Goal: Task Accomplishment & Management: Manage account settings

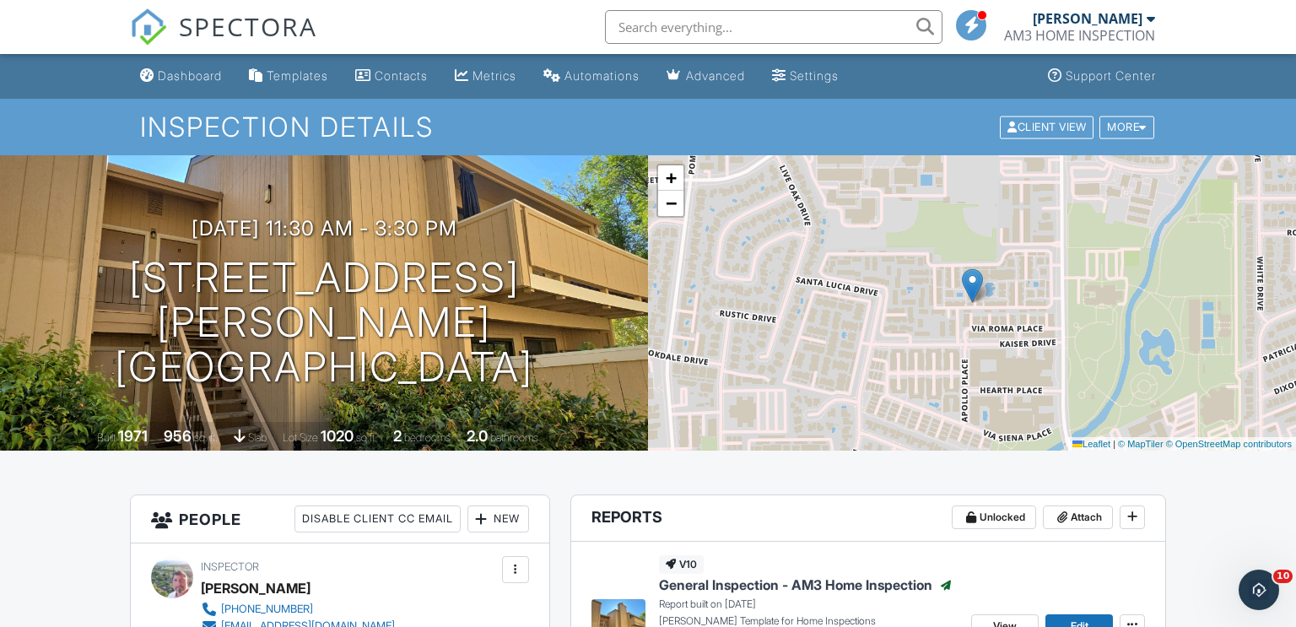
click at [654, 32] on input "text" at bounding box center [773, 27] width 337 height 34
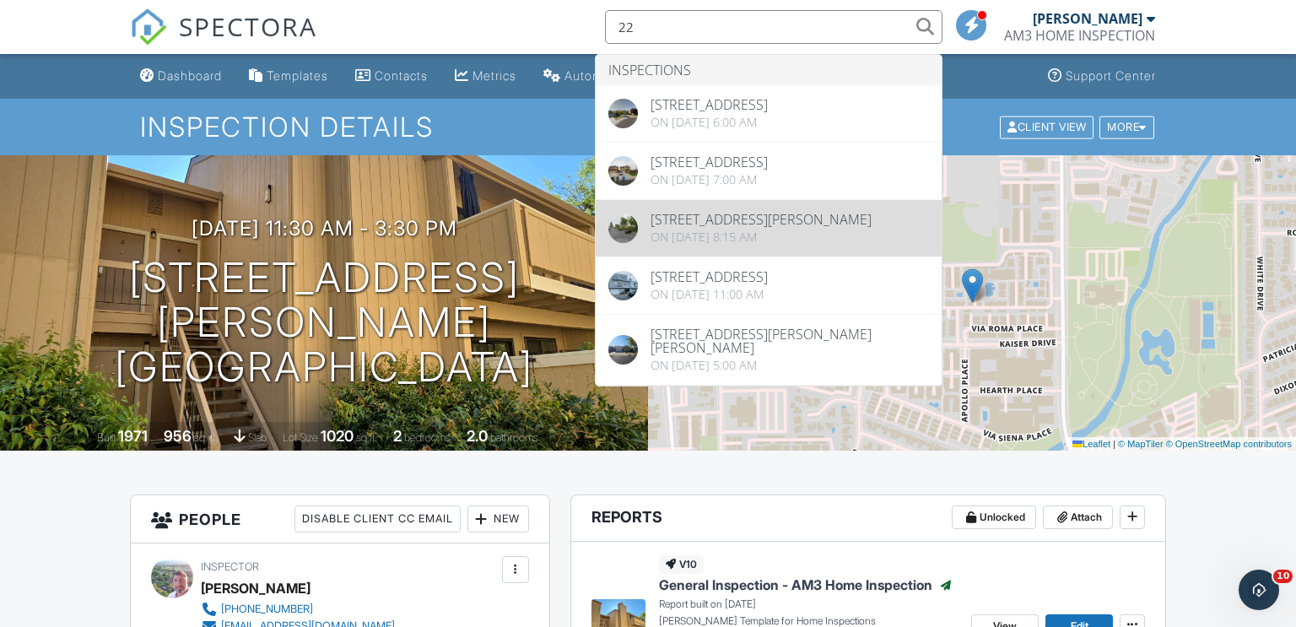
type input "22"
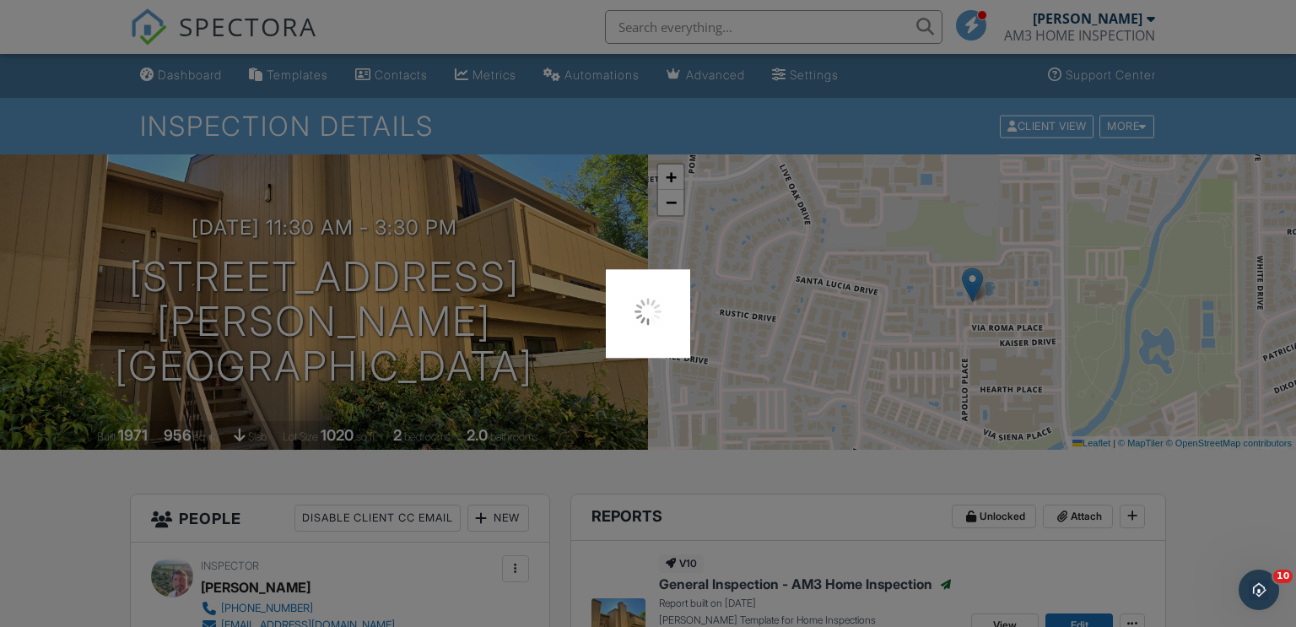
scroll to position [2, 0]
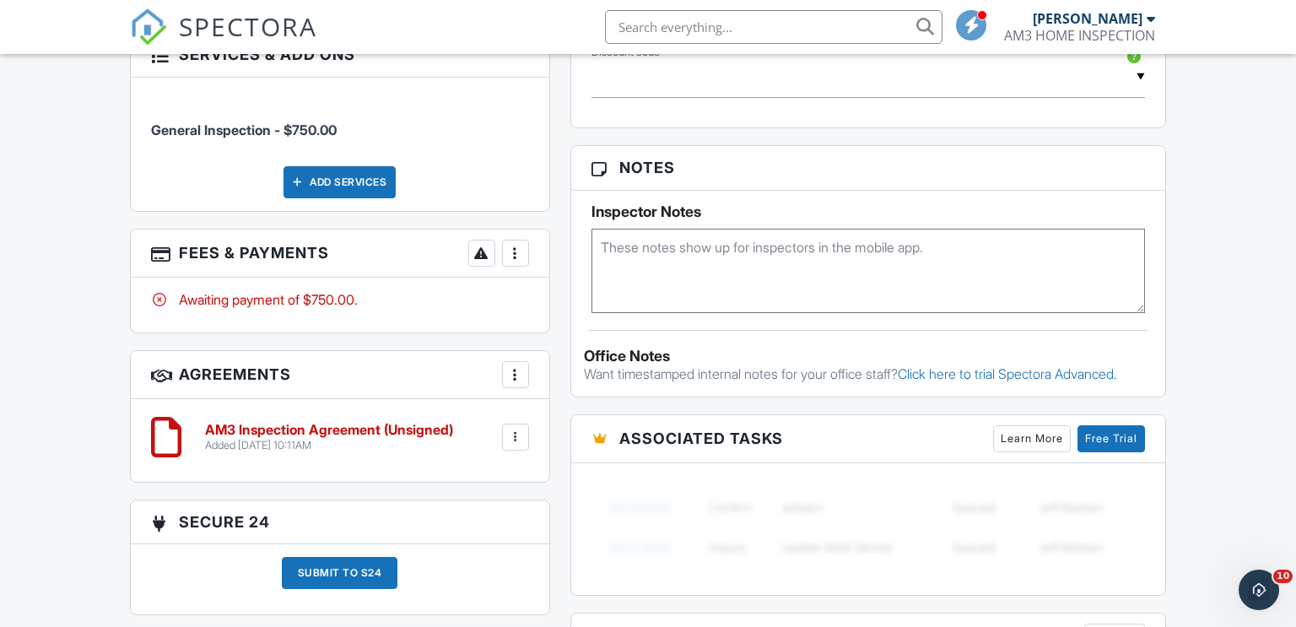
scroll to position [1019, 0]
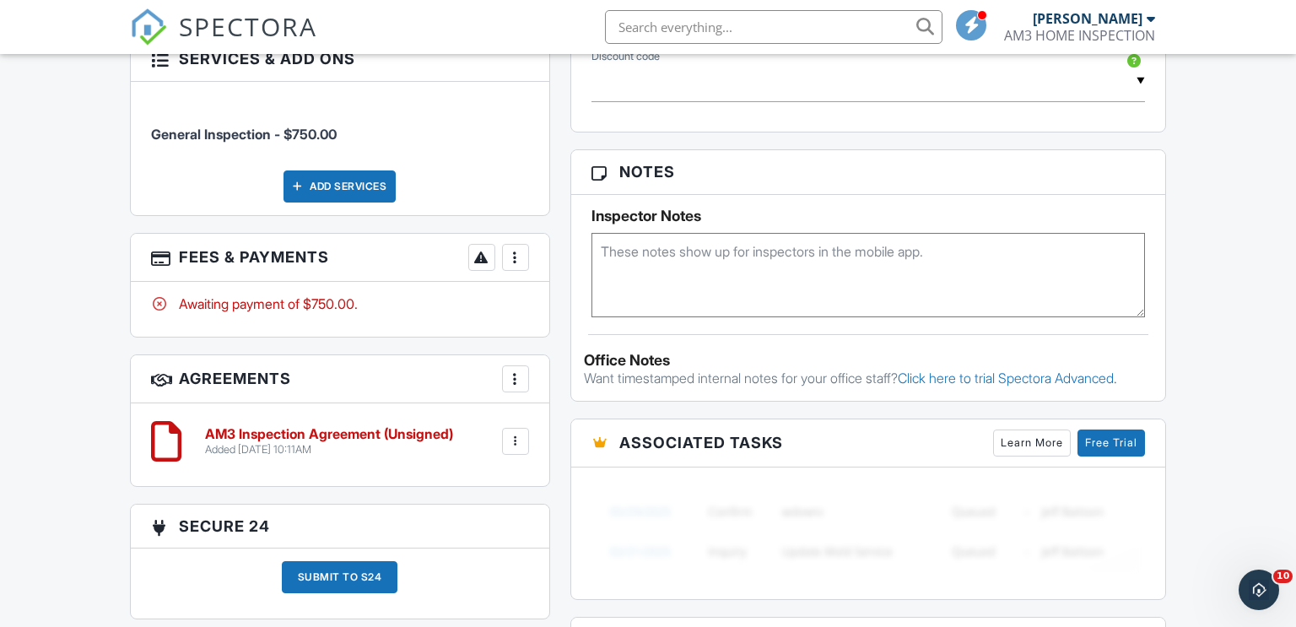
click at [348, 305] on div "Awaiting payment of $750.00." at bounding box center [340, 303] width 378 height 19
click at [504, 254] on div "More" at bounding box center [515, 257] width 27 height 27
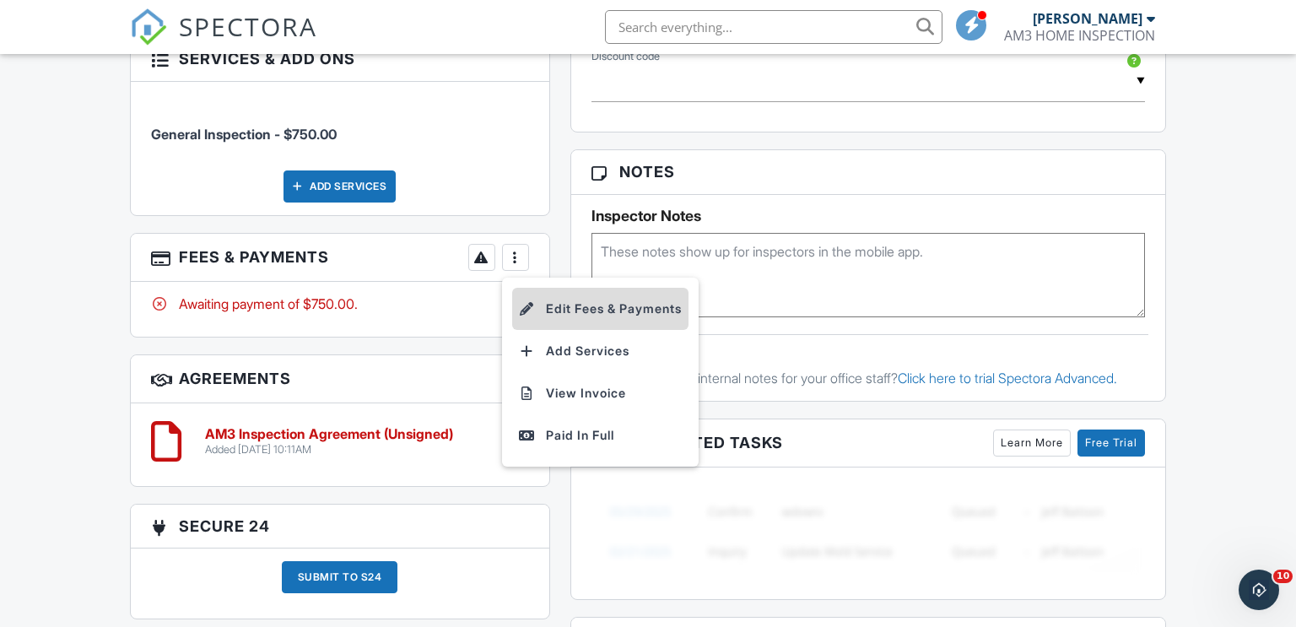
click at [561, 313] on li "Edit Fees & Payments" at bounding box center [600, 309] width 176 height 42
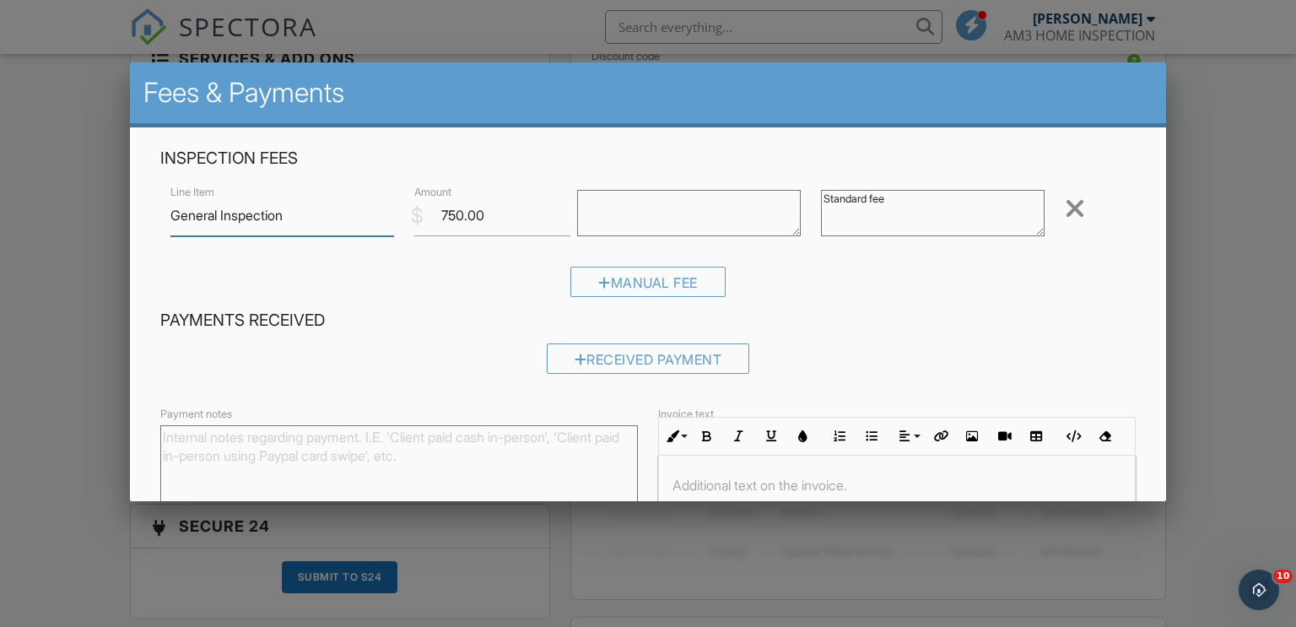
scroll to position [0, 0]
type input "install new vanity mirror"
click at [490, 213] on input "750.00" at bounding box center [492, 215] width 156 height 41
type input "7"
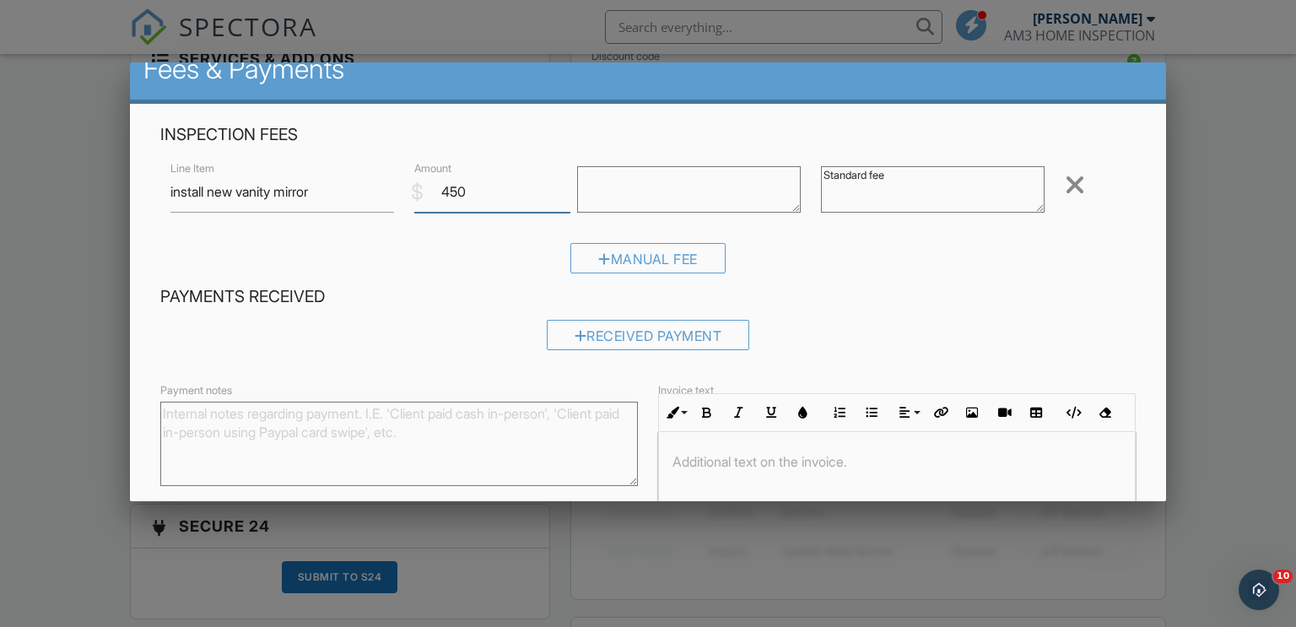
scroll to position [24, 0]
type input "450"
click at [698, 180] on textarea at bounding box center [689, 189] width 224 height 46
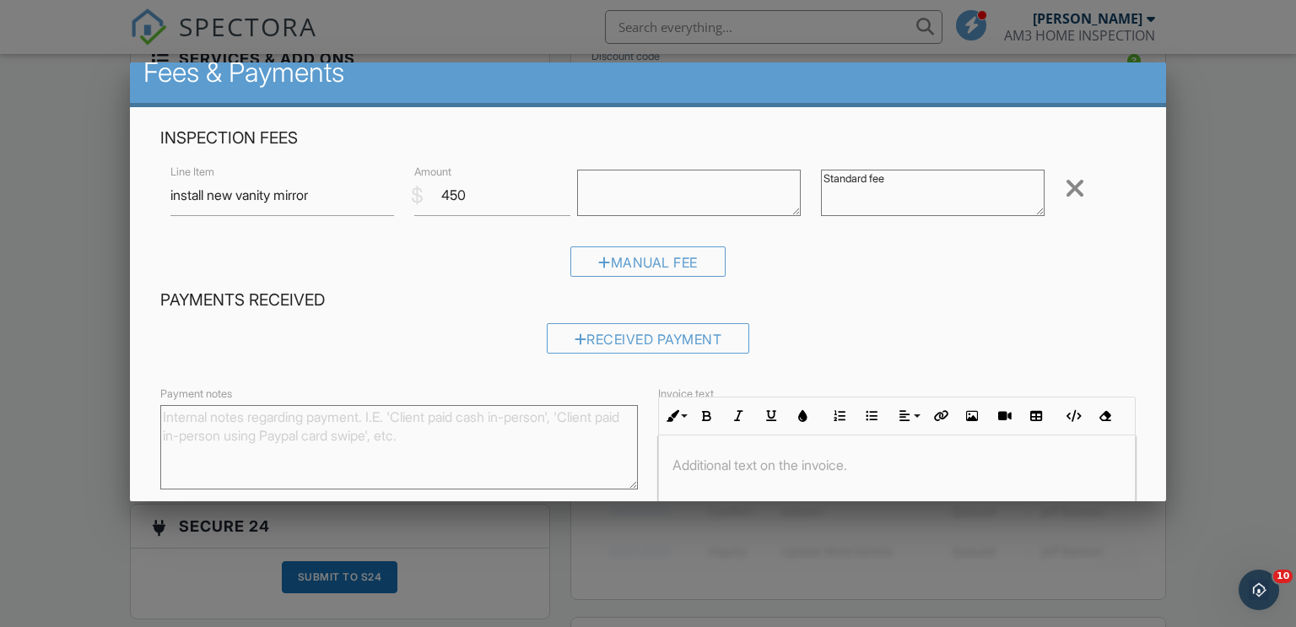
scroll to position [18, 0]
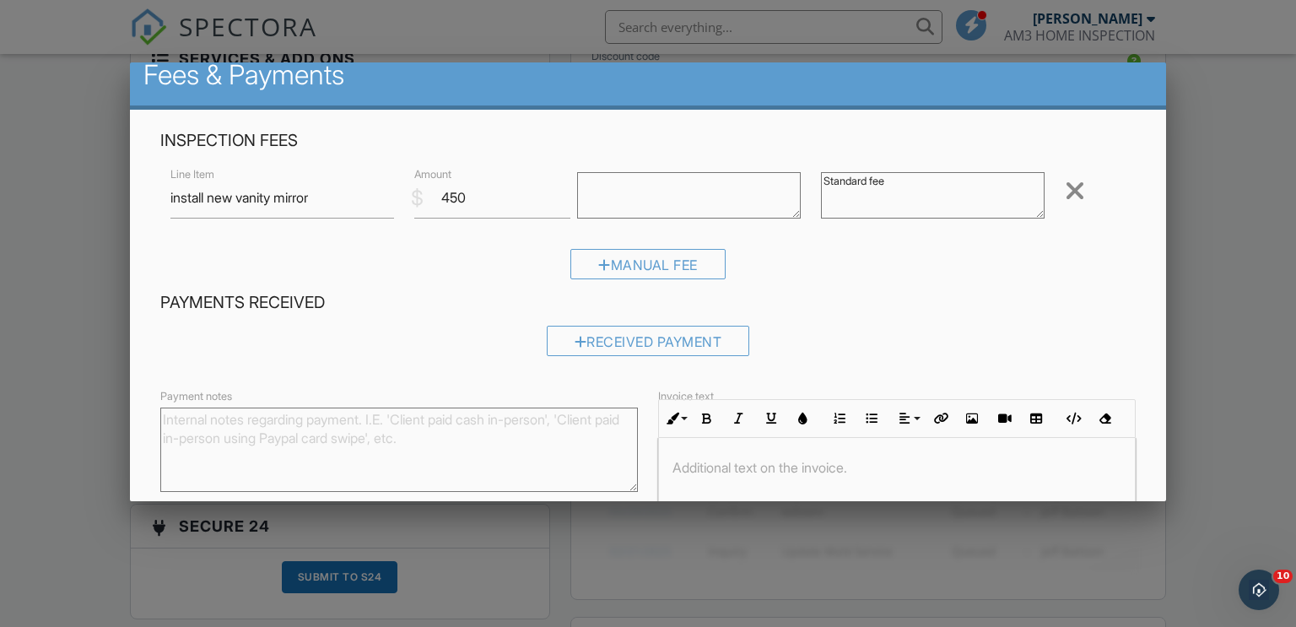
click at [1076, 180] on div at bounding box center [1074, 190] width 20 height 27
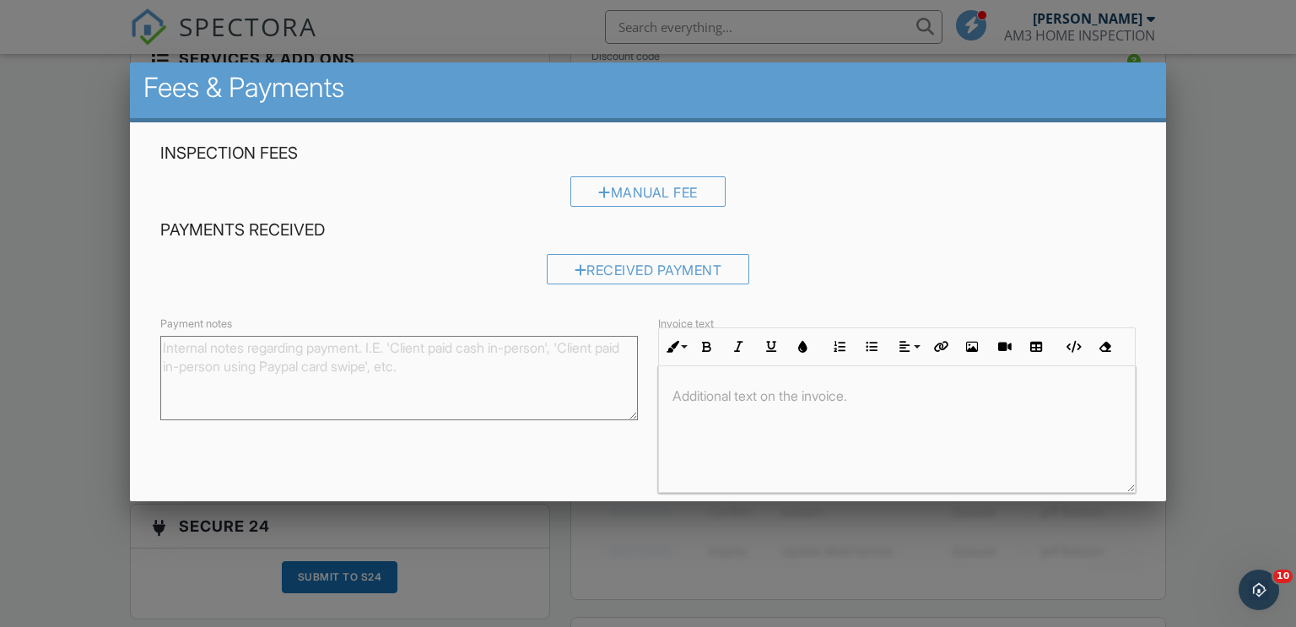
scroll to position [0, 0]
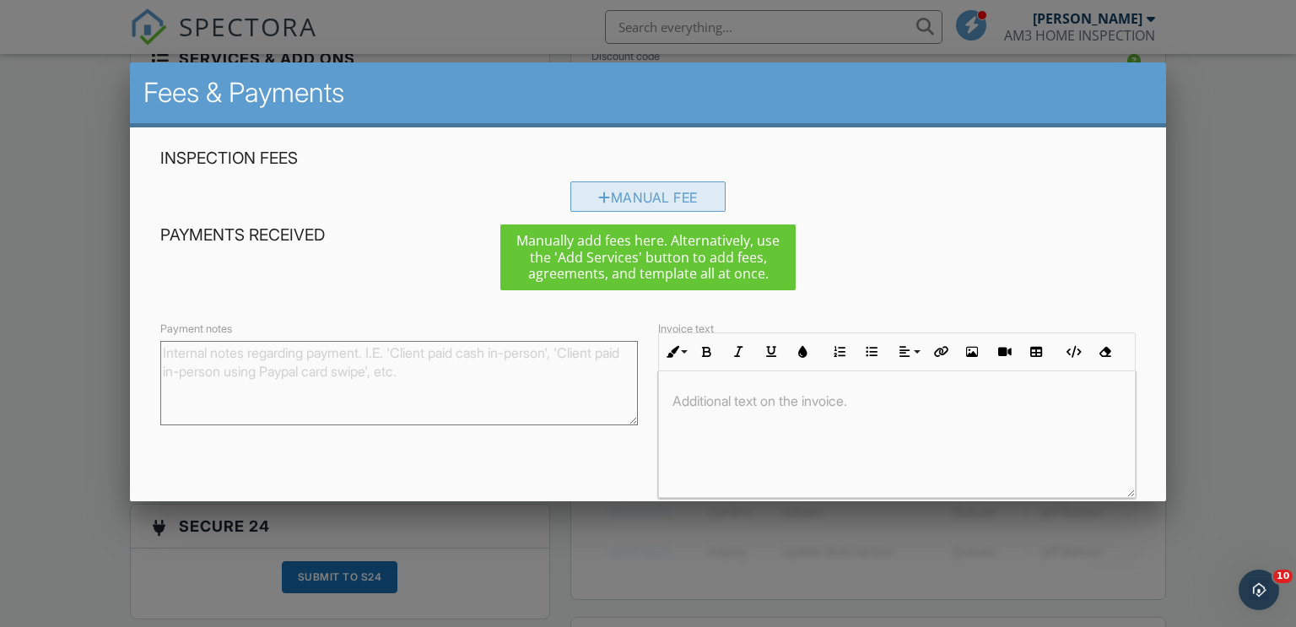
click at [622, 191] on div "Manual Fee" at bounding box center [647, 196] width 155 height 30
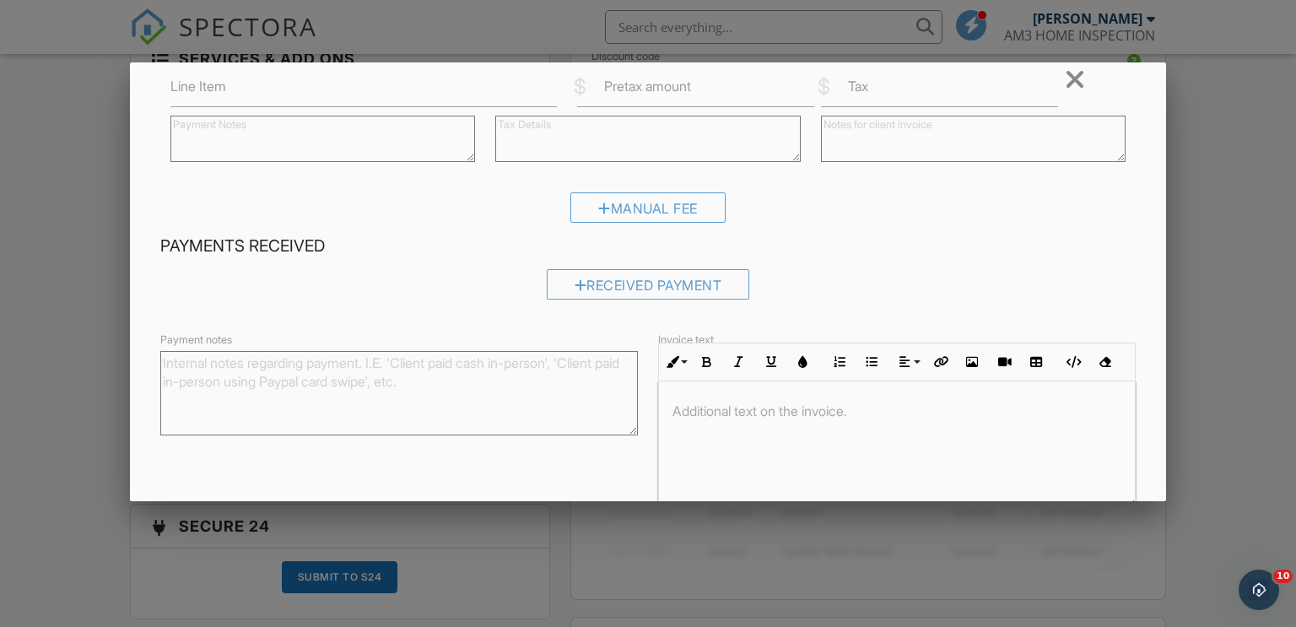
scroll to position [127, 0]
click at [622, 210] on div "Manual Fee" at bounding box center [647, 210] width 155 height 30
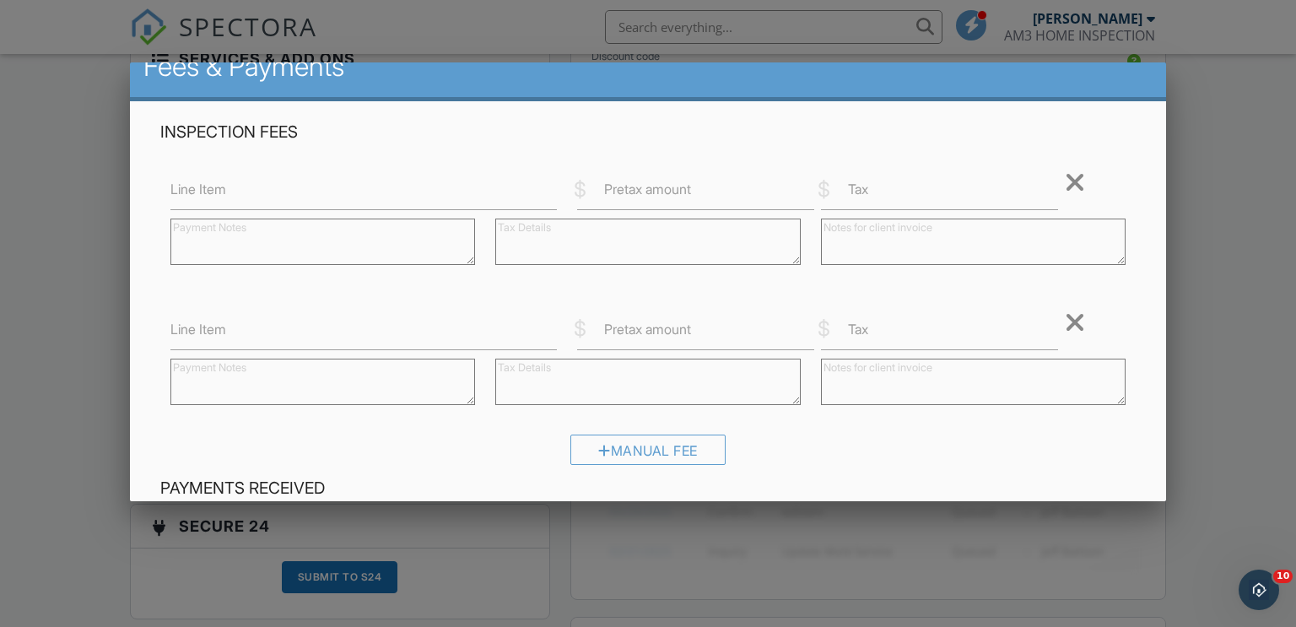
scroll to position [25, 0]
click at [273, 197] on input "Line Item" at bounding box center [363, 190] width 386 height 41
click at [794, 158] on div "Line Item int $ Pretax amount $ Tax Remove" at bounding box center [648, 217] width 976 height 122
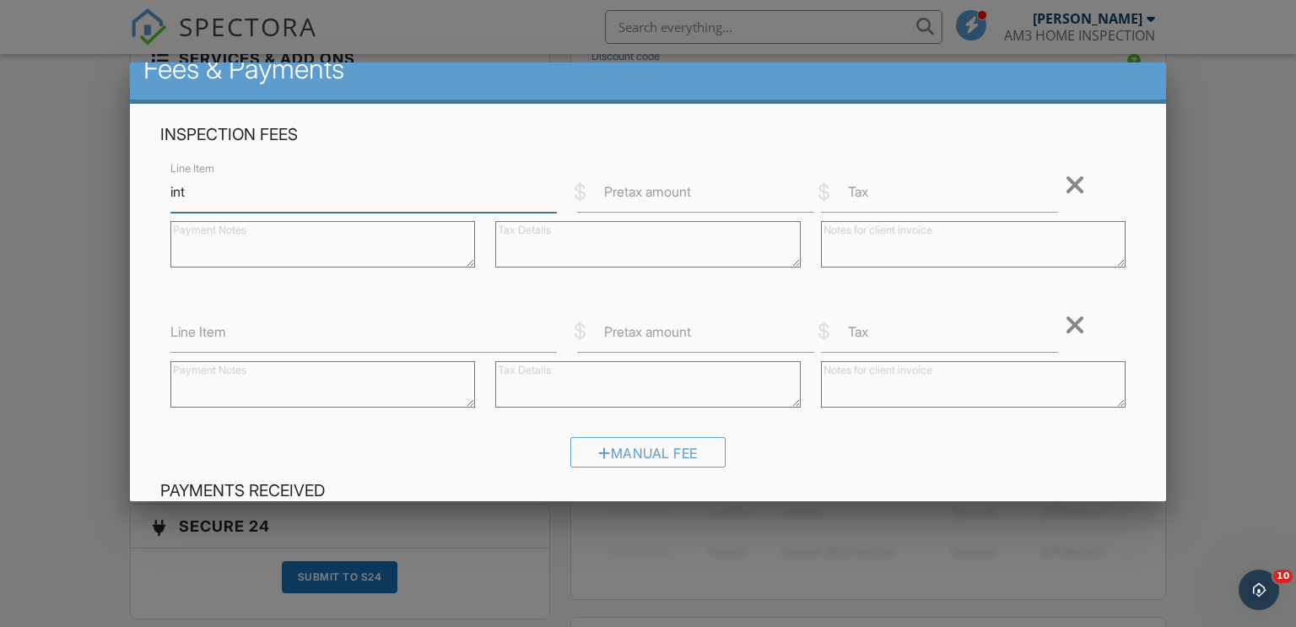
click at [232, 194] on input "int" at bounding box center [363, 191] width 386 height 41
click at [173, 195] on input "irempmeve" at bounding box center [363, 191] width 386 height 41
click at [261, 197] on input "rempmeve" at bounding box center [363, 191] width 386 height 41
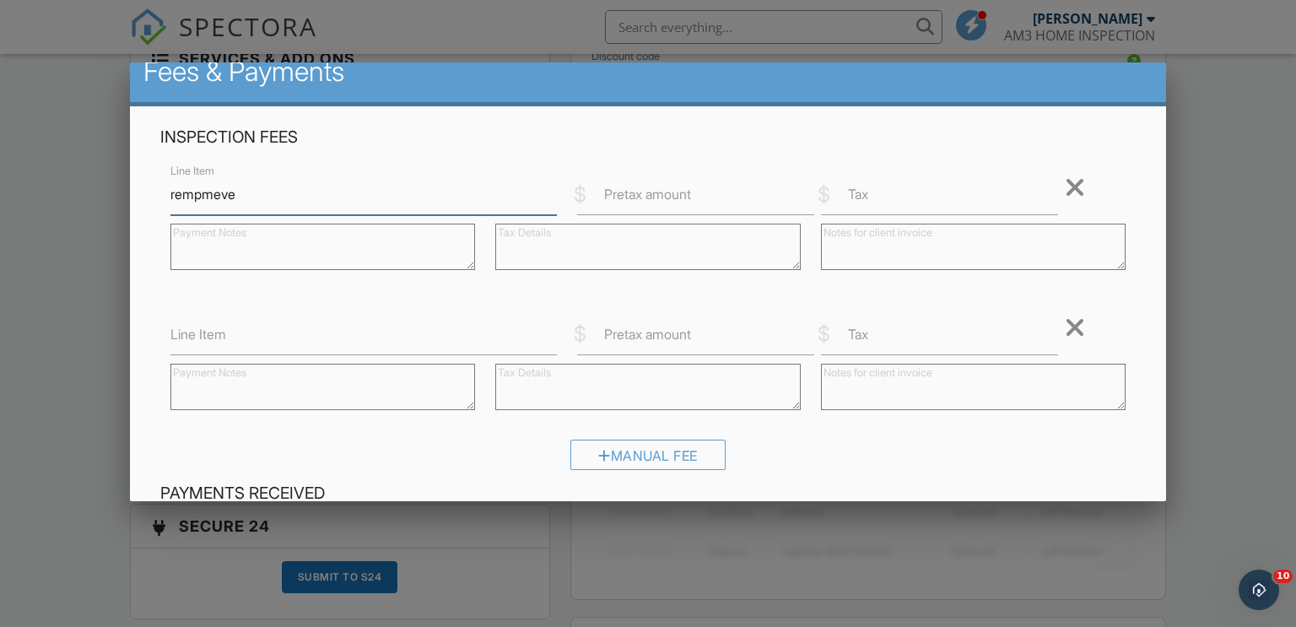
scroll to position [20, 0]
click at [202, 193] on input "rempmeve" at bounding box center [363, 195] width 386 height 41
click at [249, 200] on input "rempmeve" at bounding box center [363, 195] width 386 height 41
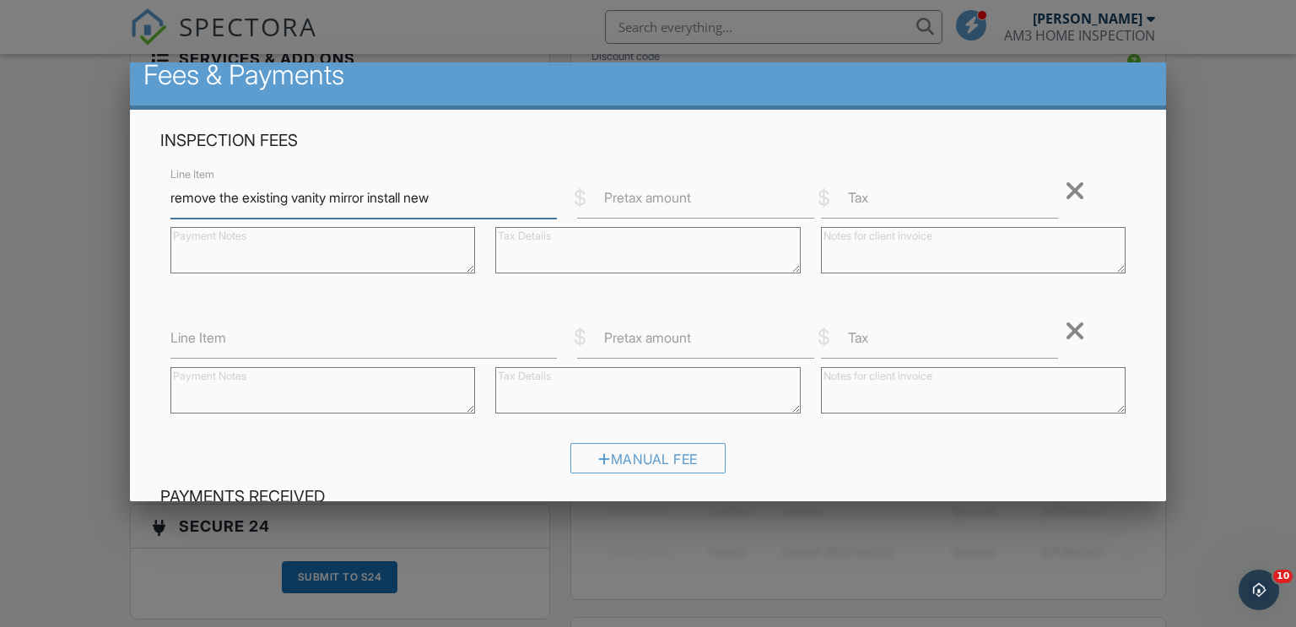
scroll to position [17, 0]
type input "remove the existing vanity mirror install new"
click at [720, 202] on input "Pretax amount" at bounding box center [695, 198] width 237 height 41
type input "450"
click at [340, 338] on input "Line Item" at bounding box center [363, 338] width 386 height 41
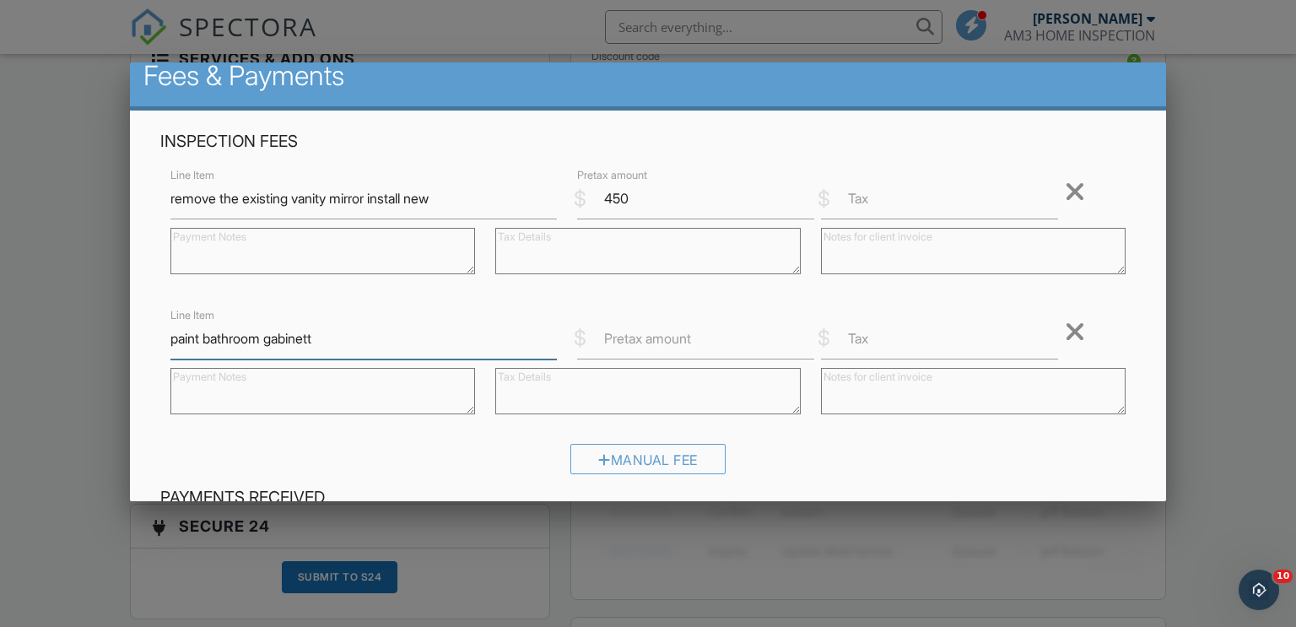
click at [333, 346] on input "paint bathroom gabinett" at bounding box center [363, 338] width 386 height 41
click at [648, 334] on label "Pretax amount" at bounding box center [647, 338] width 87 height 19
click at [648, 334] on input "Pretax amount" at bounding box center [695, 338] width 237 height 41
click at [275, 335] on input "paint bathroom gabinet" at bounding box center [363, 338] width 386 height 41
type input "paint bathroom cabinet"
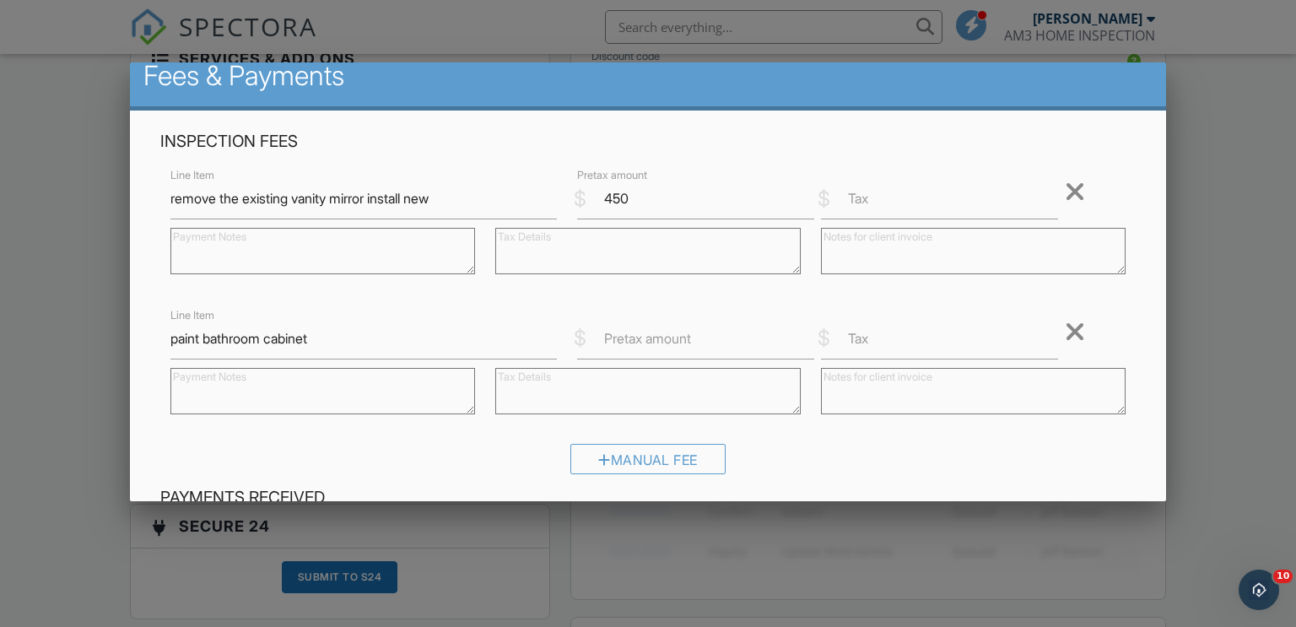
click at [644, 331] on label "Pretax amount" at bounding box center [647, 338] width 87 height 19
click at [644, 331] on input "Pretax amount" at bounding box center [695, 338] width 237 height 41
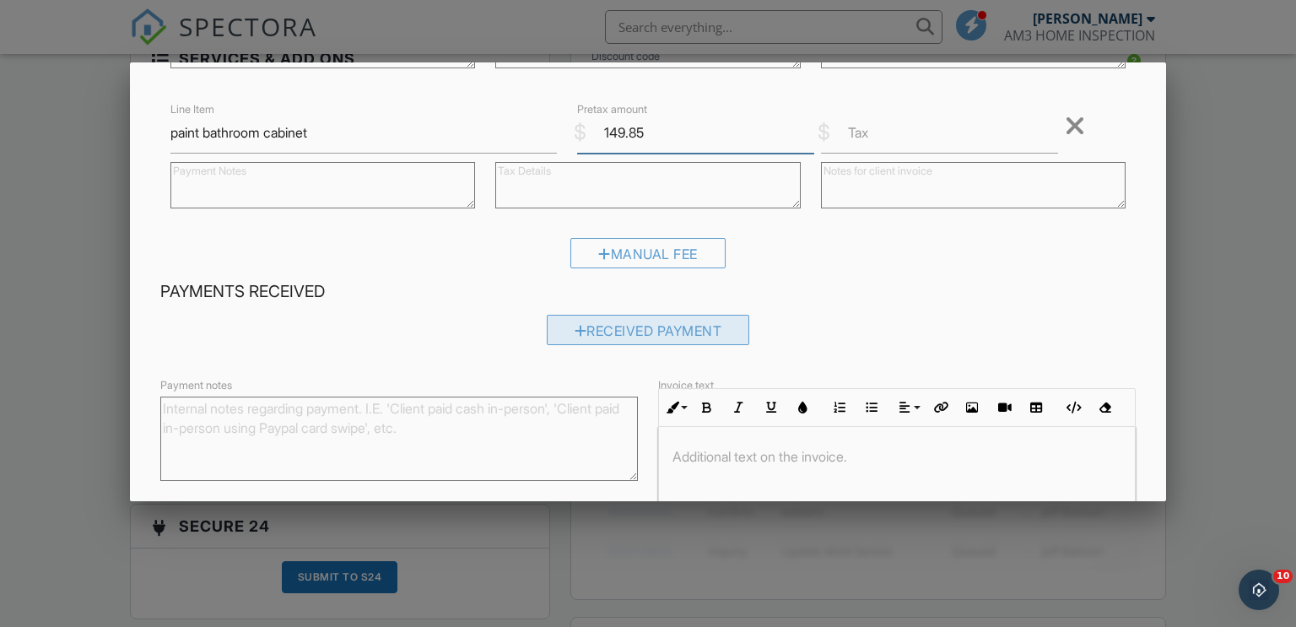
scroll to position [224, 0]
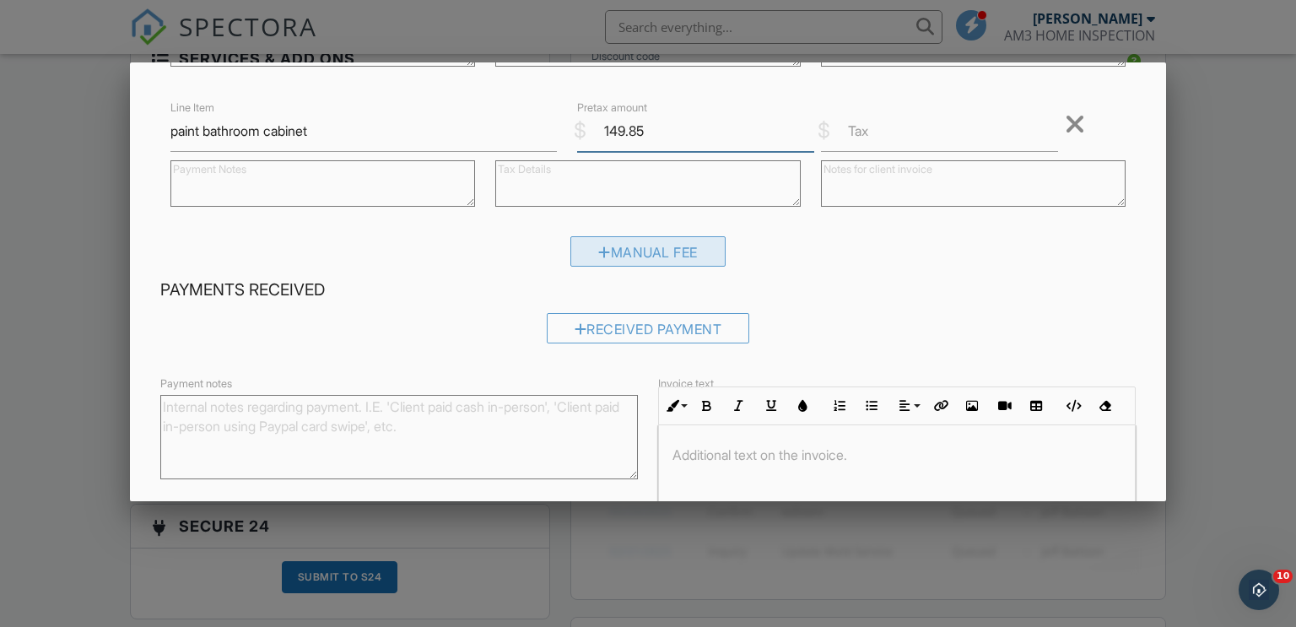
type input "149.85"
click at [615, 245] on div "Manual Fee" at bounding box center [647, 251] width 155 height 30
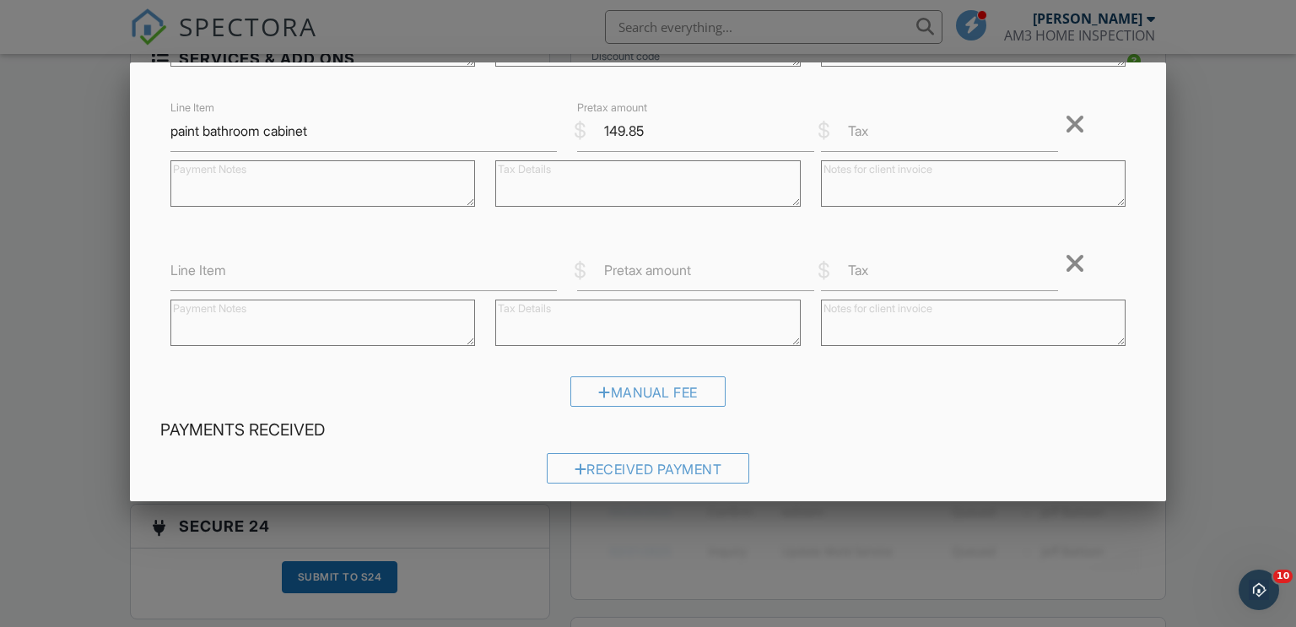
click at [297, 296] on div at bounding box center [323, 324] width 326 height 67
click at [287, 278] on input "Line Item" at bounding box center [363, 270] width 386 height 41
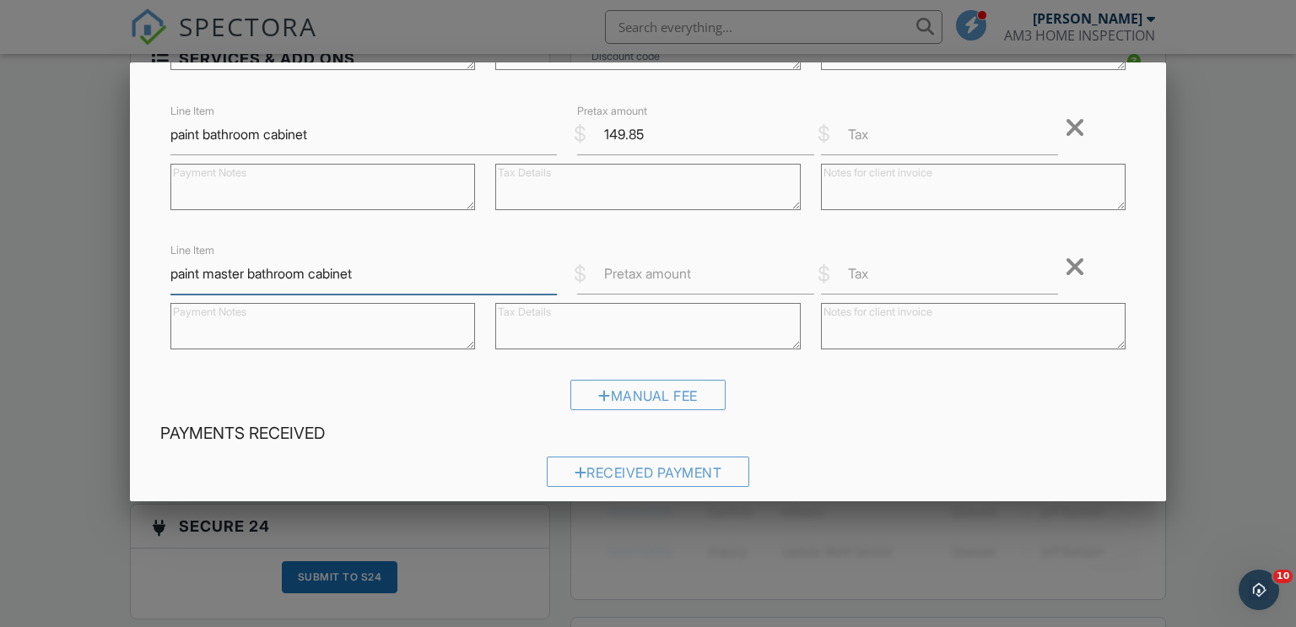
scroll to position [219, 0]
type input "paint master bathroom cabinet"
click at [599, 276] on input "Pretax amount" at bounding box center [695, 275] width 237 height 41
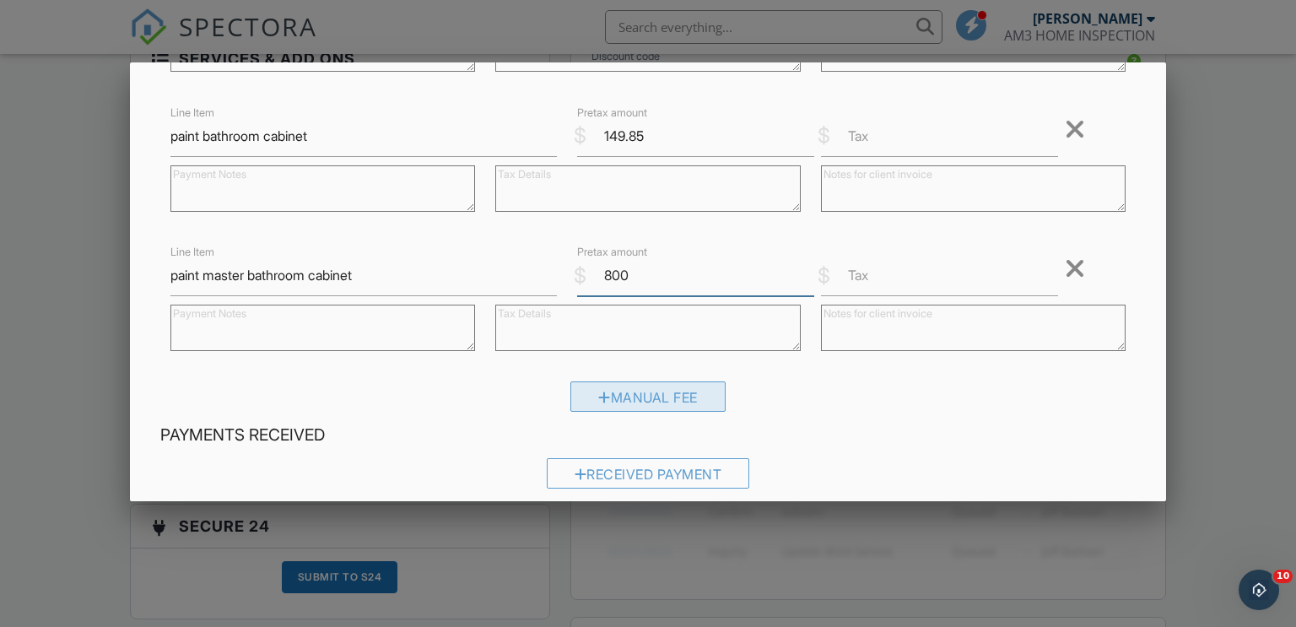
type input "800"
click at [601, 382] on div "Manual Fee" at bounding box center [647, 396] width 155 height 30
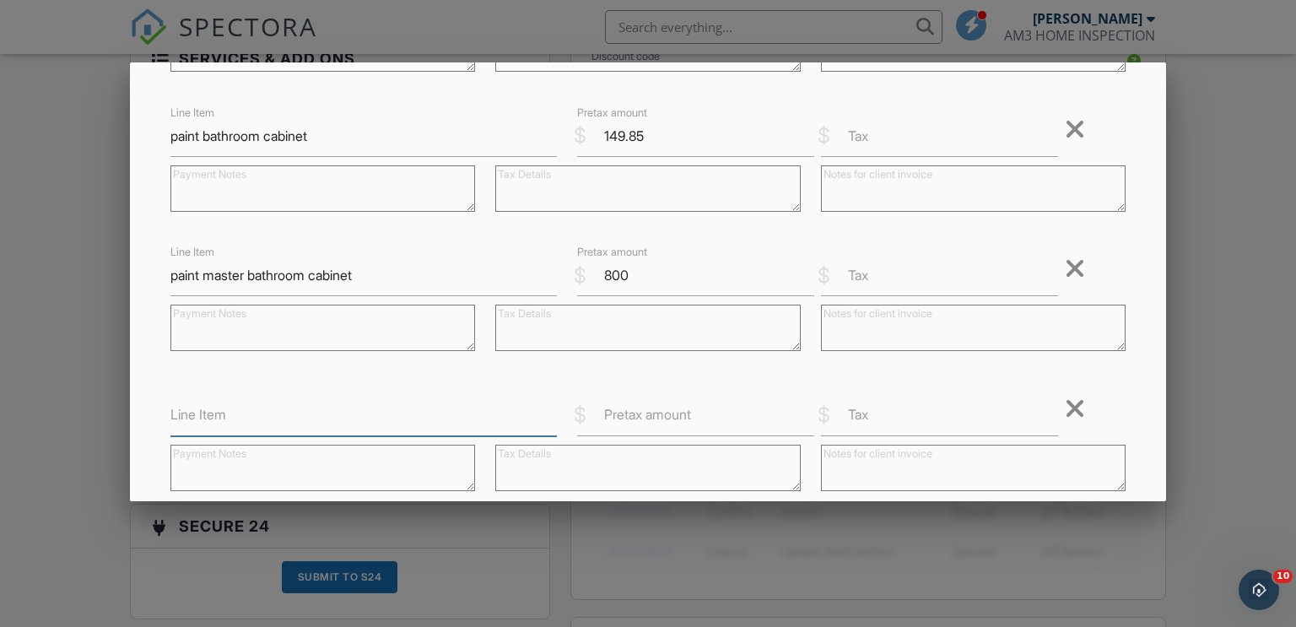
click at [316, 407] on input "Line Item" at bounding box center [363, 415] width 386 height 41
type input "reglaze vanity"
click at [607, 419] on label "Pretax amount" at bounding box center [647, 414] width 87 height 19
click at [607, 419] on input "Pretax amount" at bounding box center [695, 415] width 237 height 41
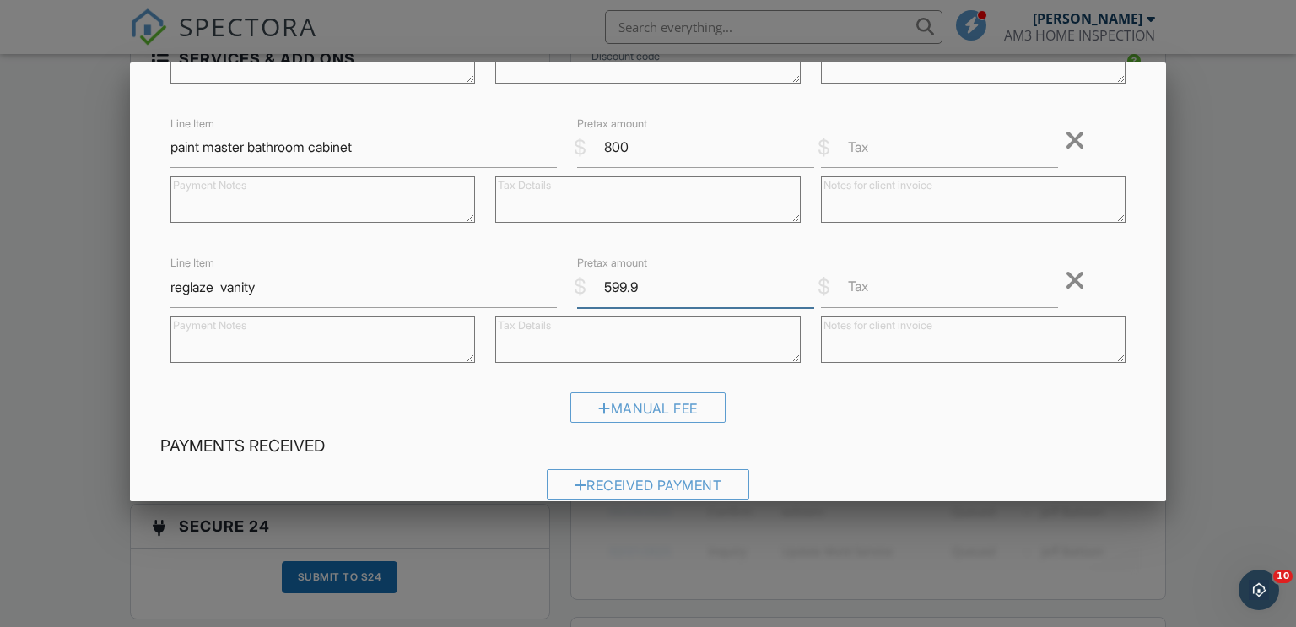
scroll to position [348, 0]
type input "5"
type input "600"
click at [605, 401] on div at bounding box center [604, 407] width 13 height 13
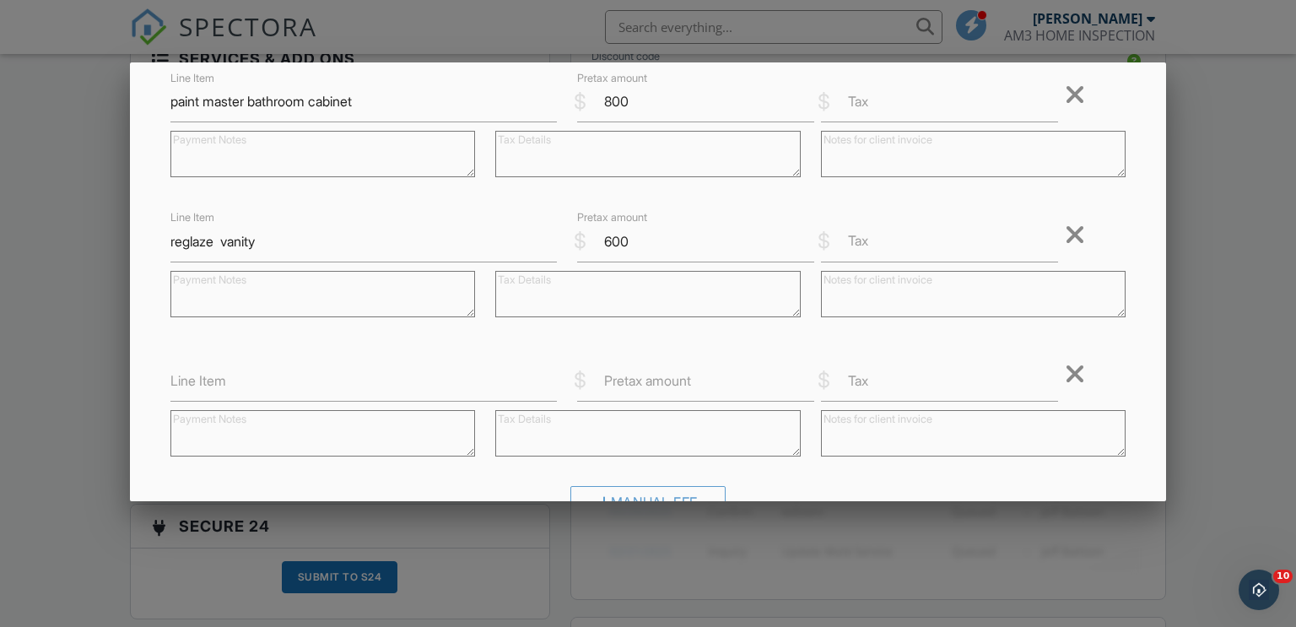
scroll to position [412, 0]
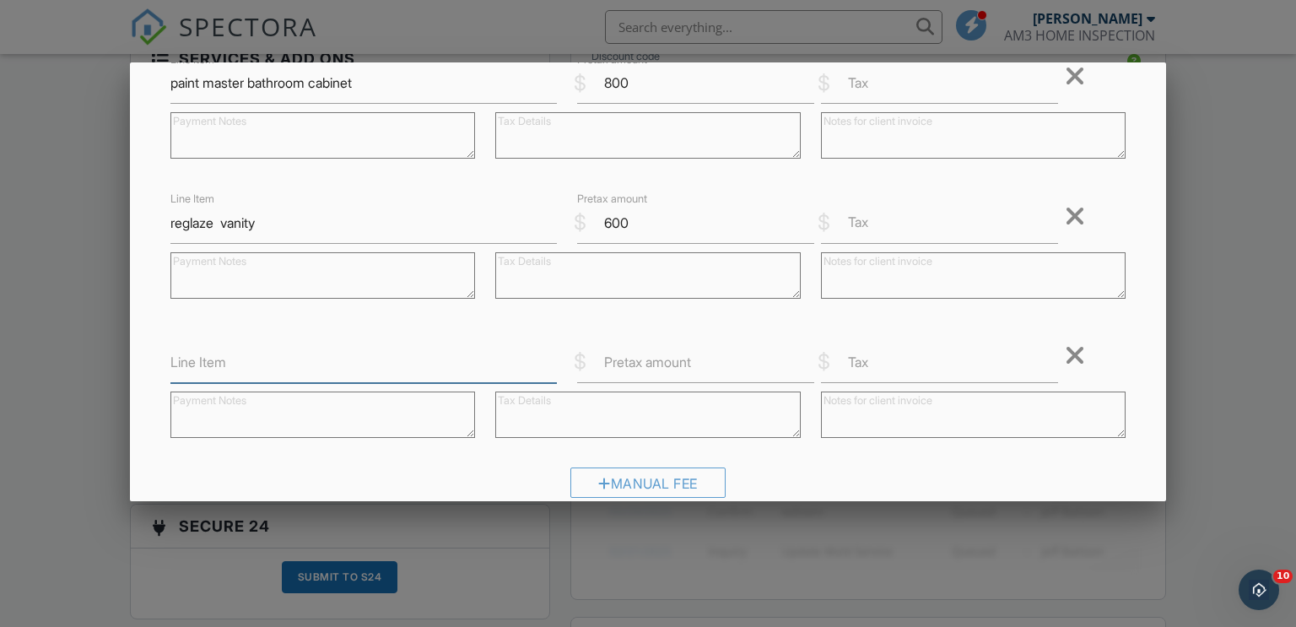
click at [311, 363] on input "Line Item" at bounding box center [363, 362] width 386 height 41
type input "reglaze shower"
click at [665, 345] on div "$ Pretax amount" at bounding box center [689, 362] width 244 height 41
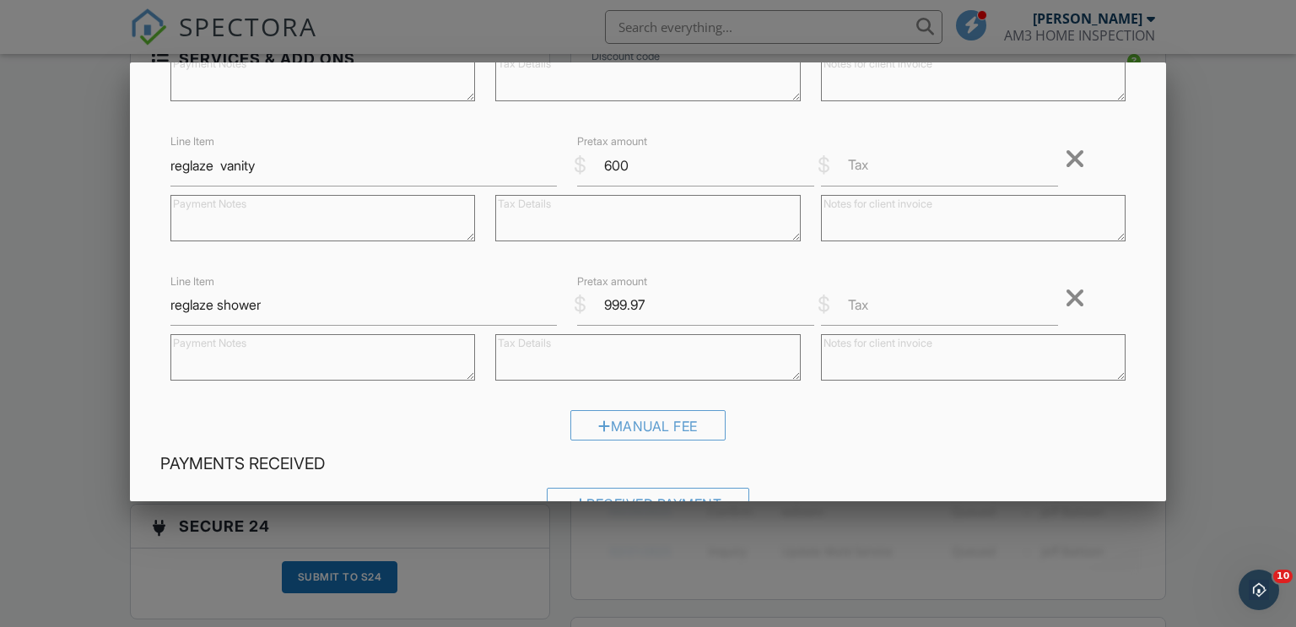
click at [870, 432] on div "Manual Fee" at bounding box center [648, 431] width 976 height 43
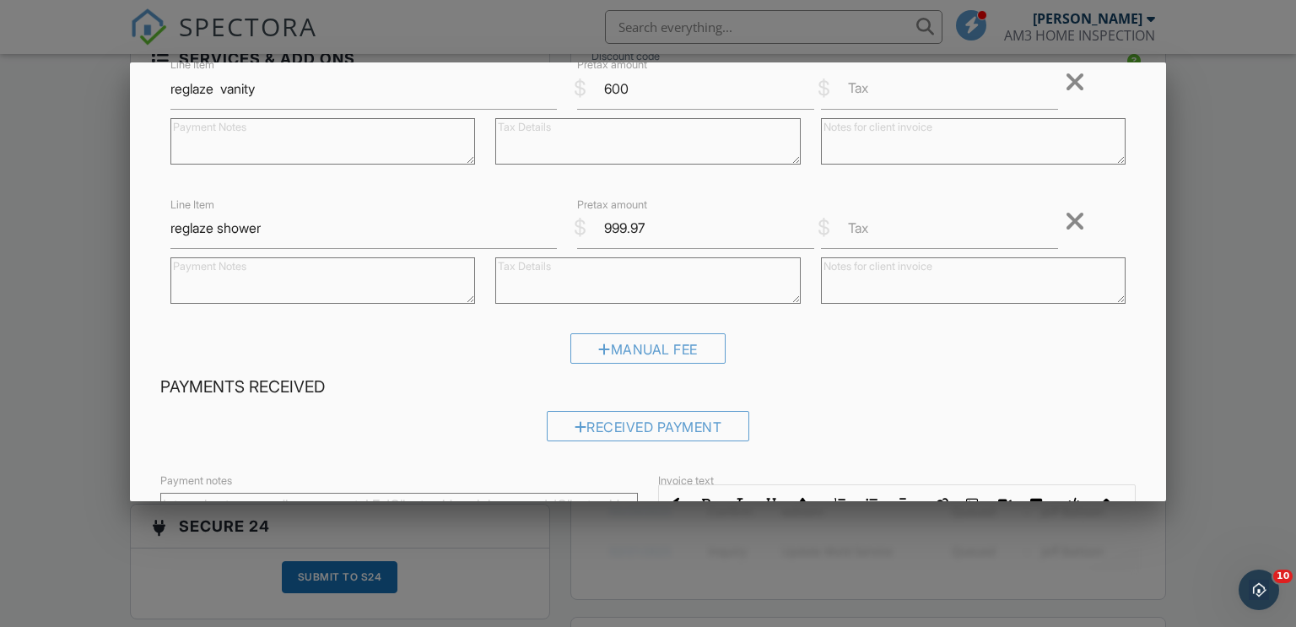
scroll to position [539, 0]
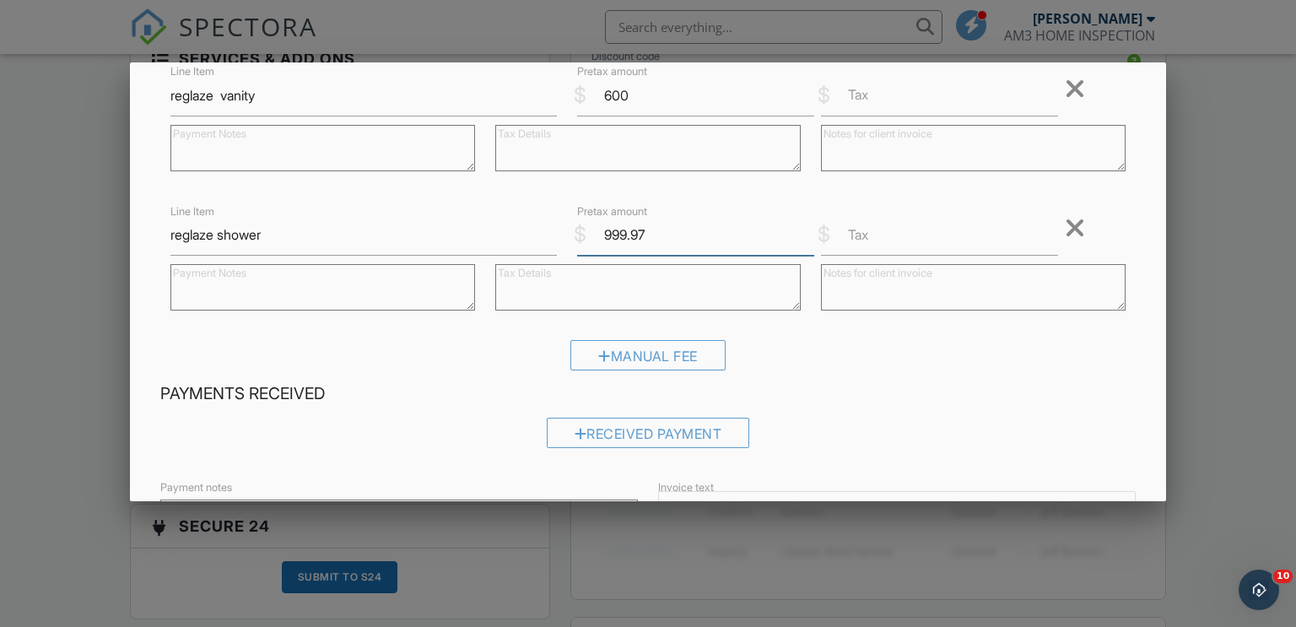
click at [649, 244] on input "999.97" at bounding box center [695, 234] width 237 height 41
type input "9"
type input "1000"
click at [897, 398] on h4 "Payments Received" at bounding box center [648, 394] width 976 height 22
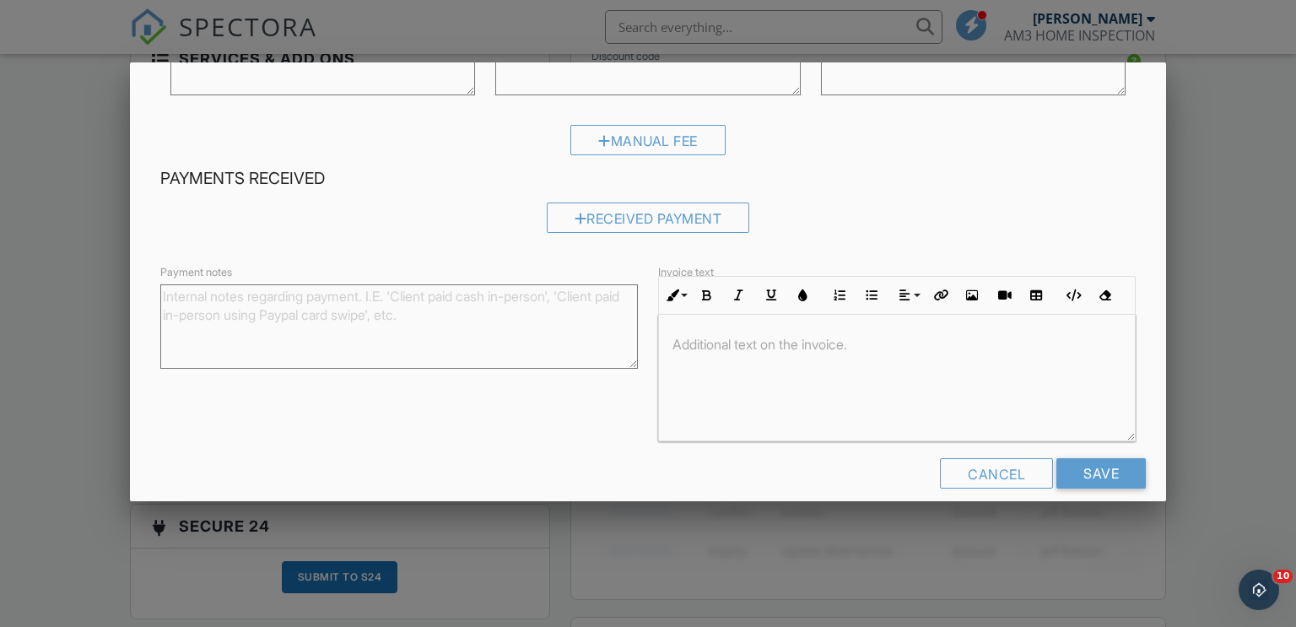
scroll to position [773, 0]
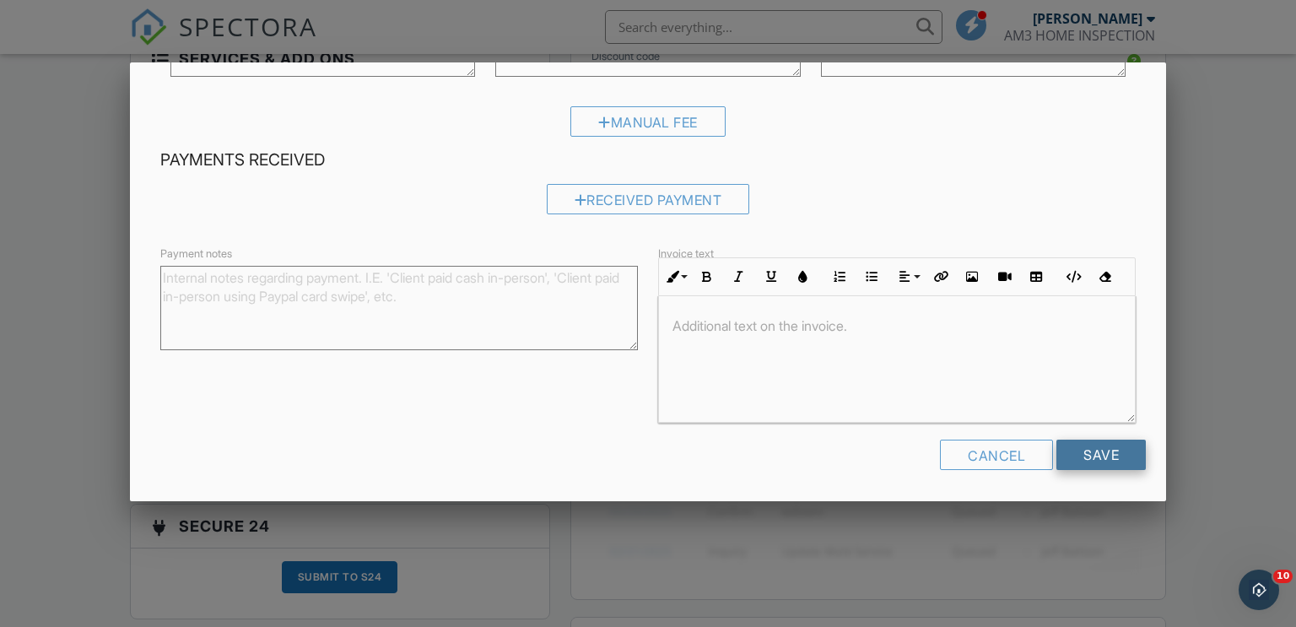
click at [1115, 451] on input "Save" at bounding box center [1100, 454] width 89 height 30
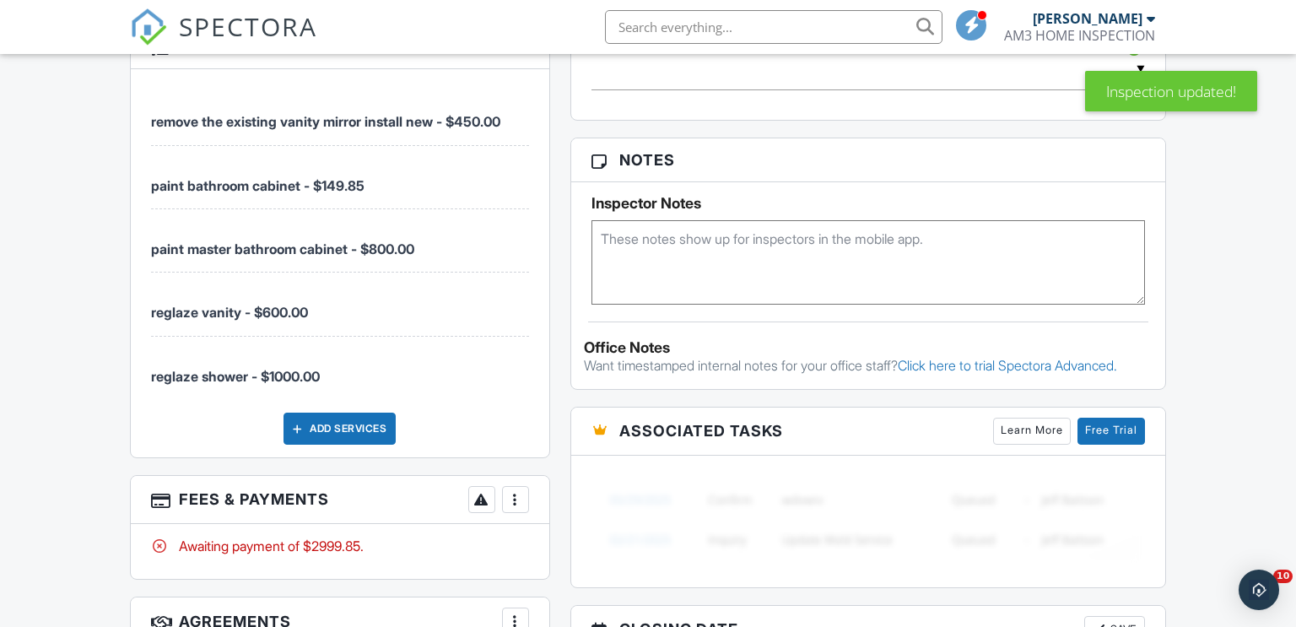
scroll to position [1205, 0]
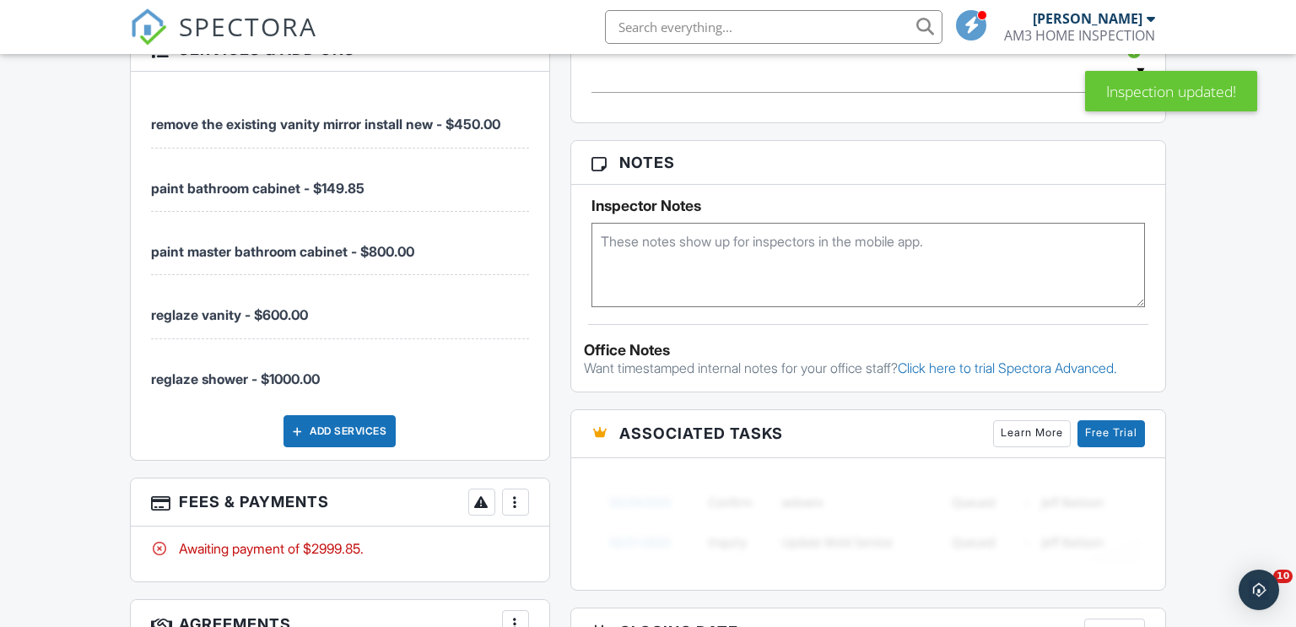
click at [518, 507] on div at bounding box center [515, 501] width 17 height 17
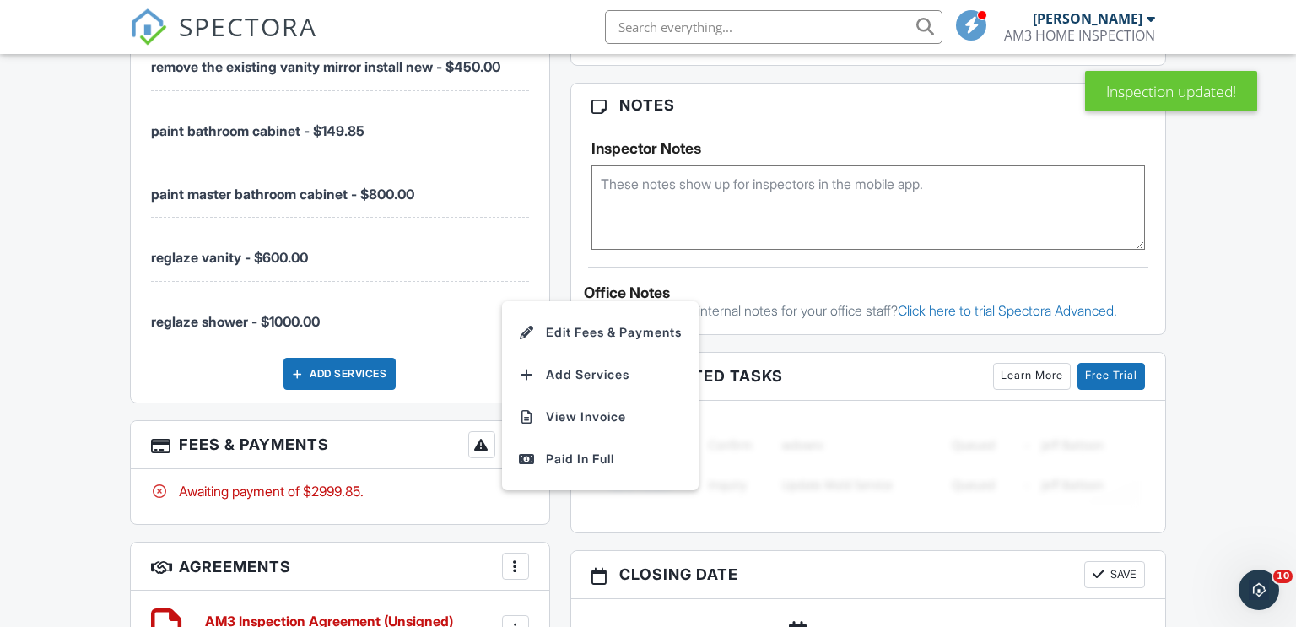
scroll to position [1273, 0]
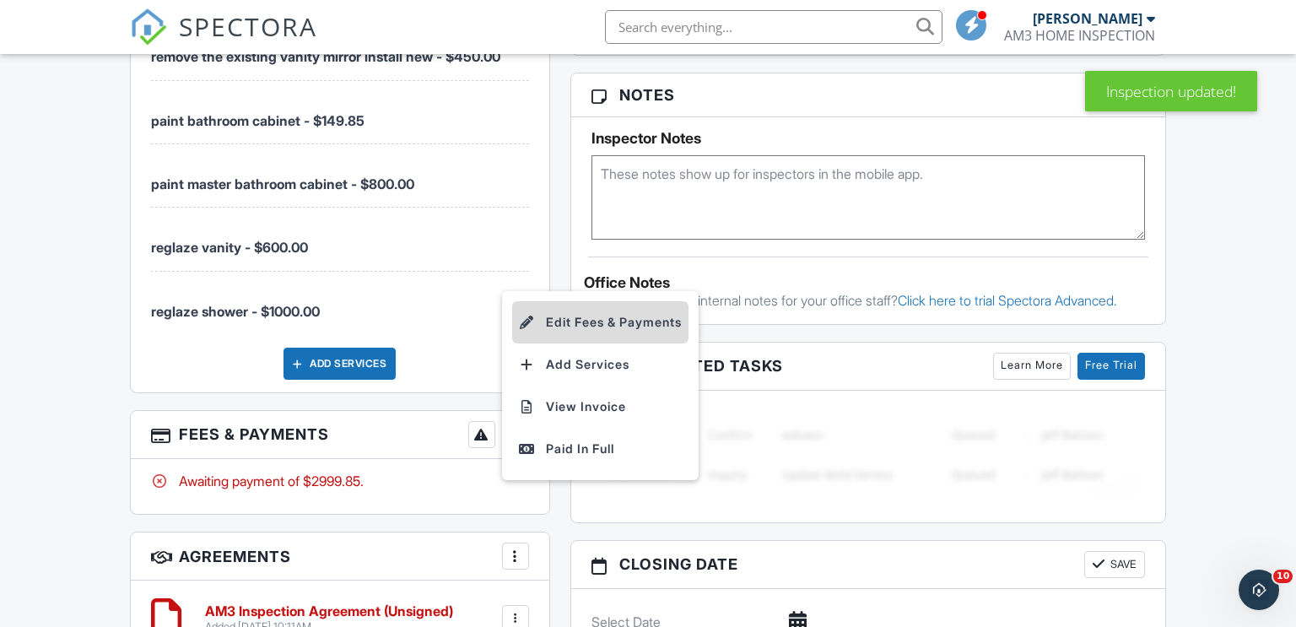
click at [595, 324] on li "Edit Fees & Payments" at bounding box center [600, 322] width 176 height 42
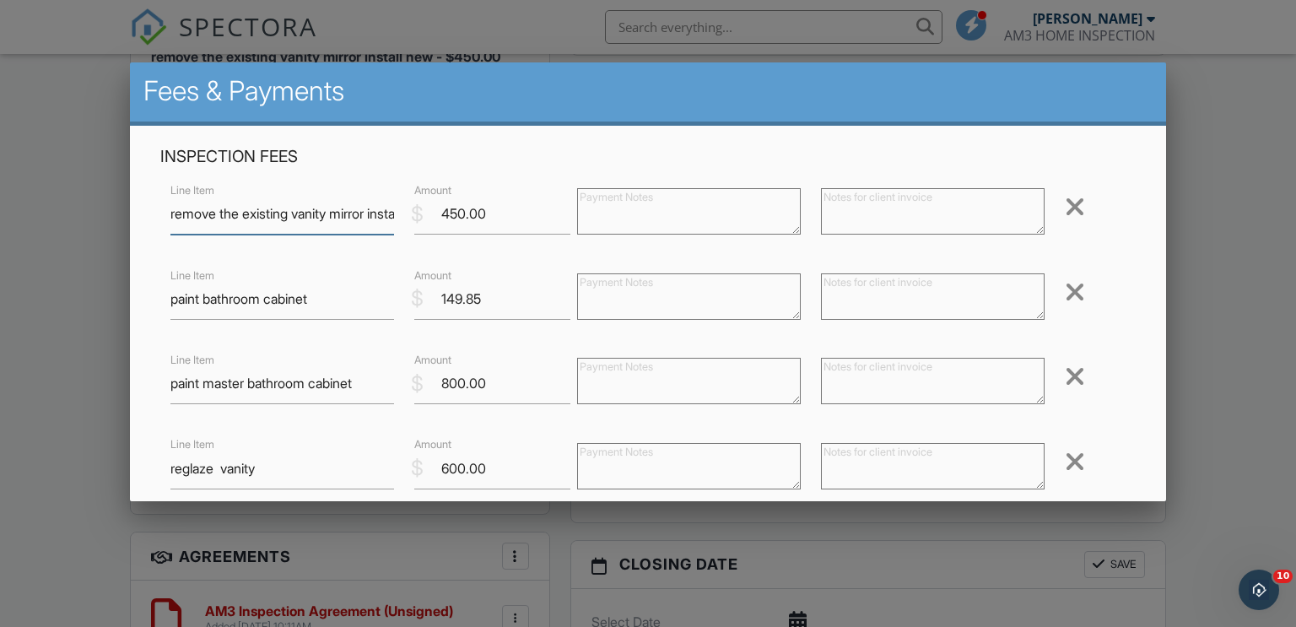
scroll to position [0, 0]
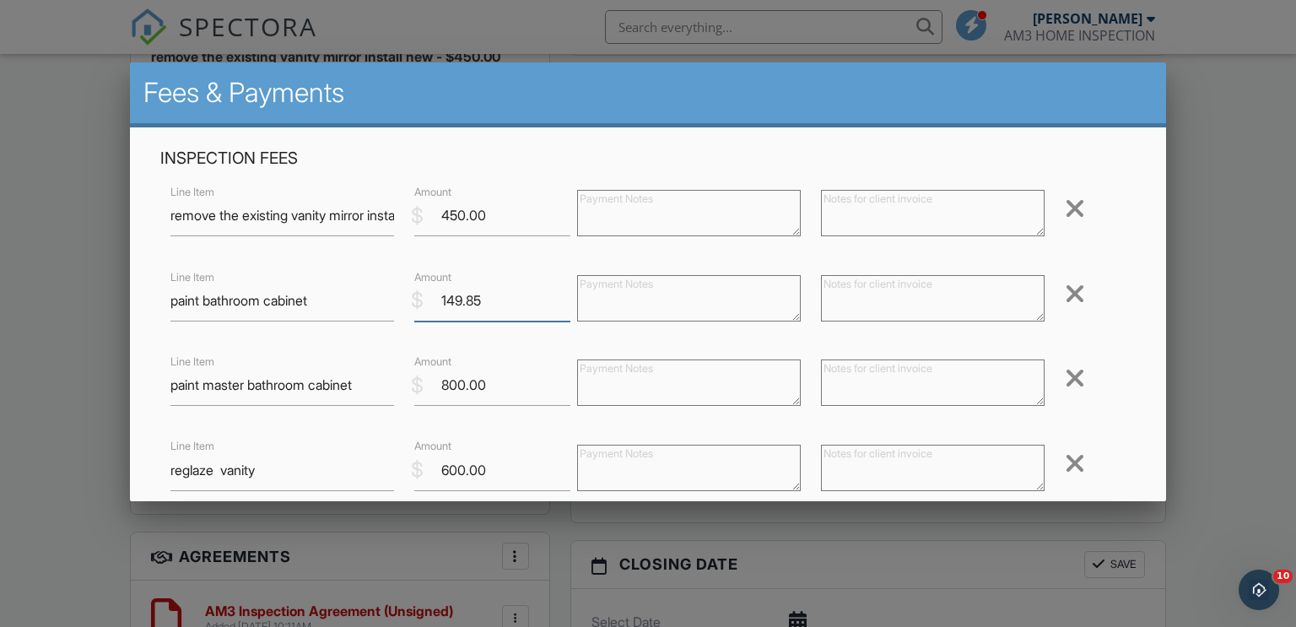
click at [482, 295] on input "149.85" at bounding box center [492, 300] width 156 height 41
type input "1"
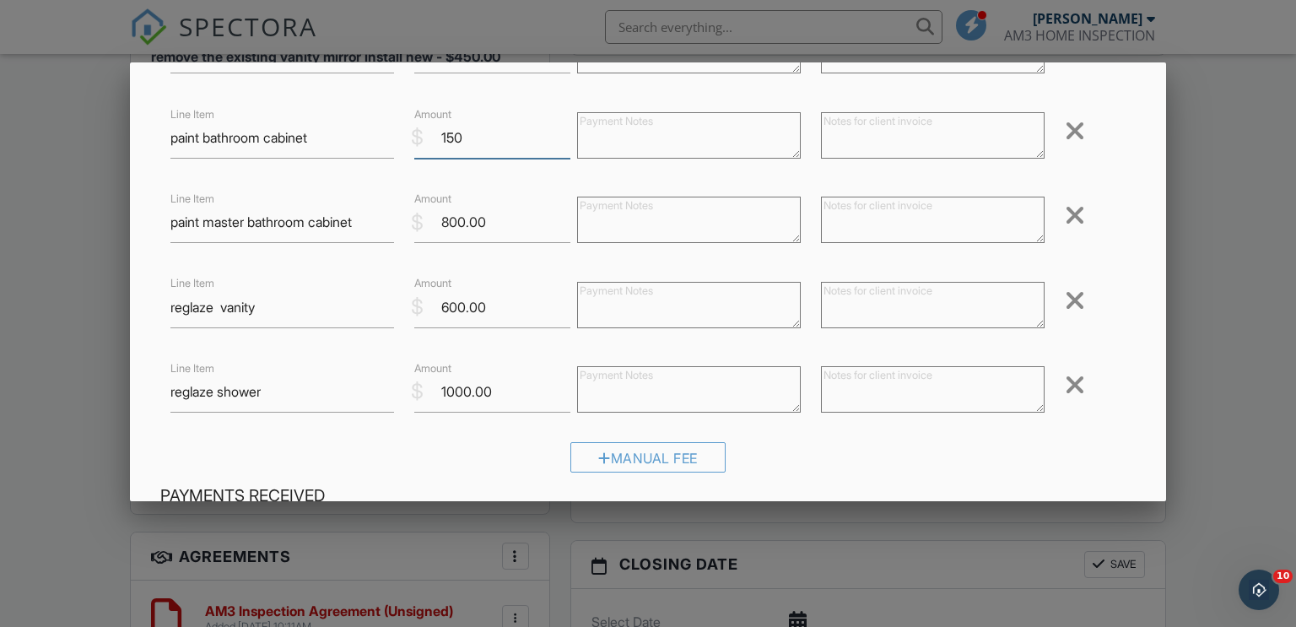
scroll to position [499, 0]
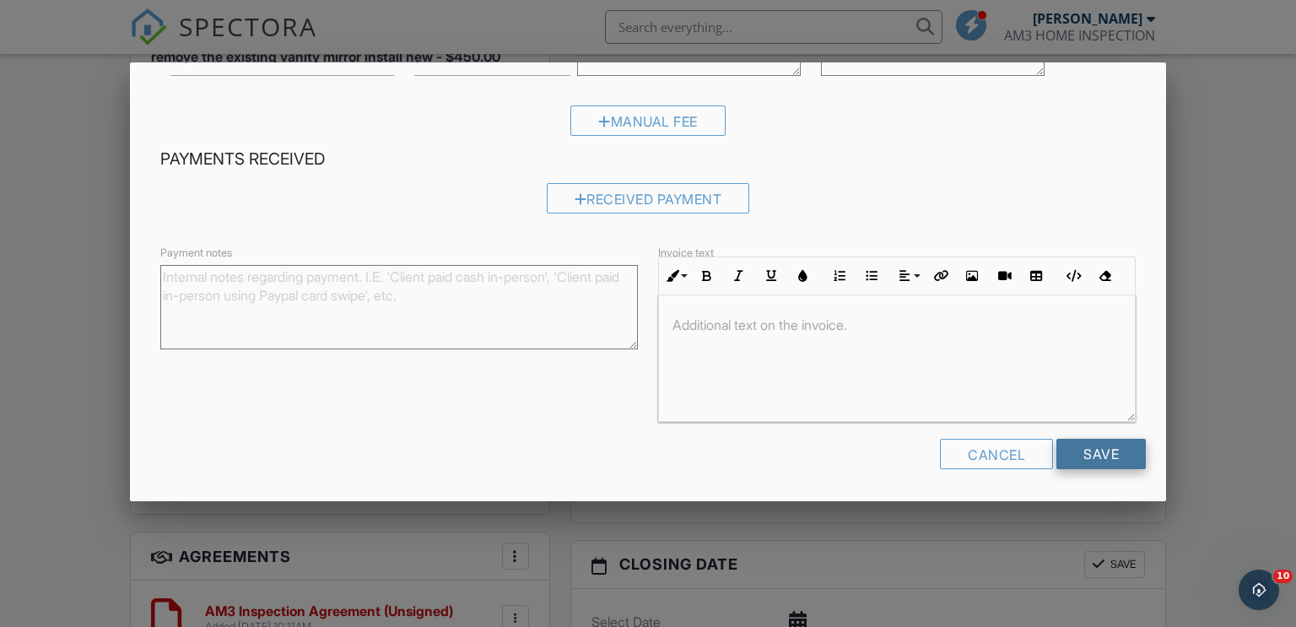
type input "150"
click at [1091, 448] on input "Save" at bounding box center [1100, 454] width 89 height 30
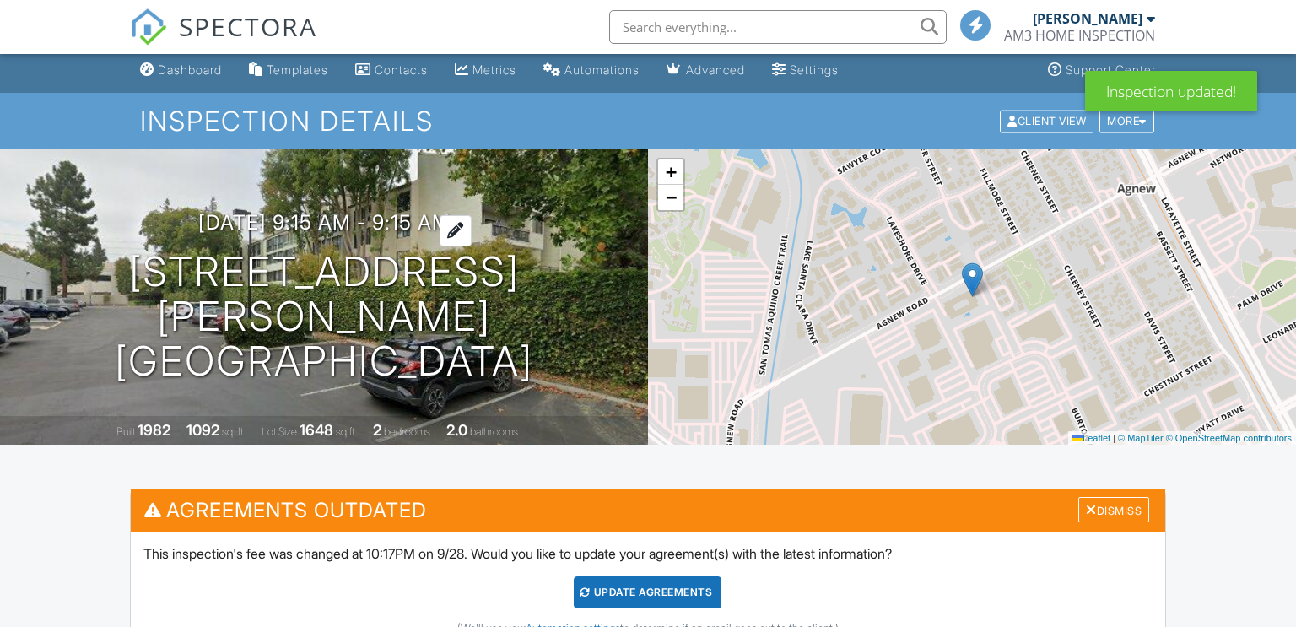
click at [320, 233] on h3 "11/22/2024 9:15 am - 9:15 am" at bounding box center [324, 222] width 252 height 23
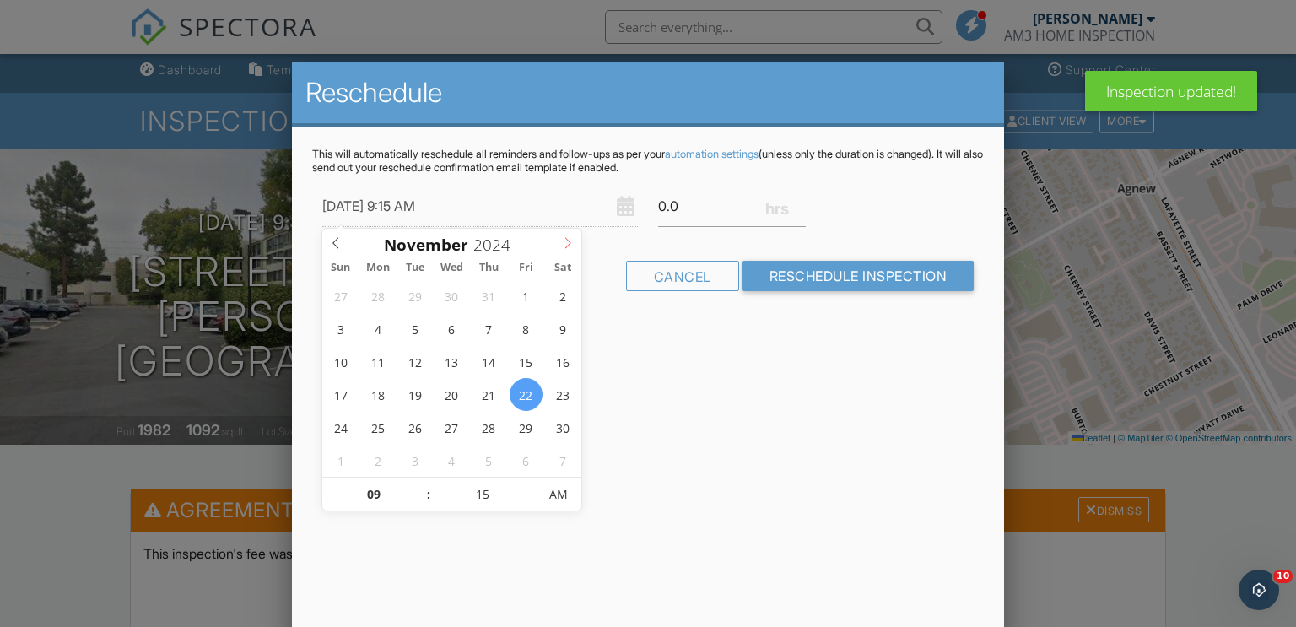
click at [567, 237] on icon at bounding box center [568, 243] width 12 height 12
type input "2025"
click at [567, 237] on icon at bounding box center [568, 243] width 12 height 12
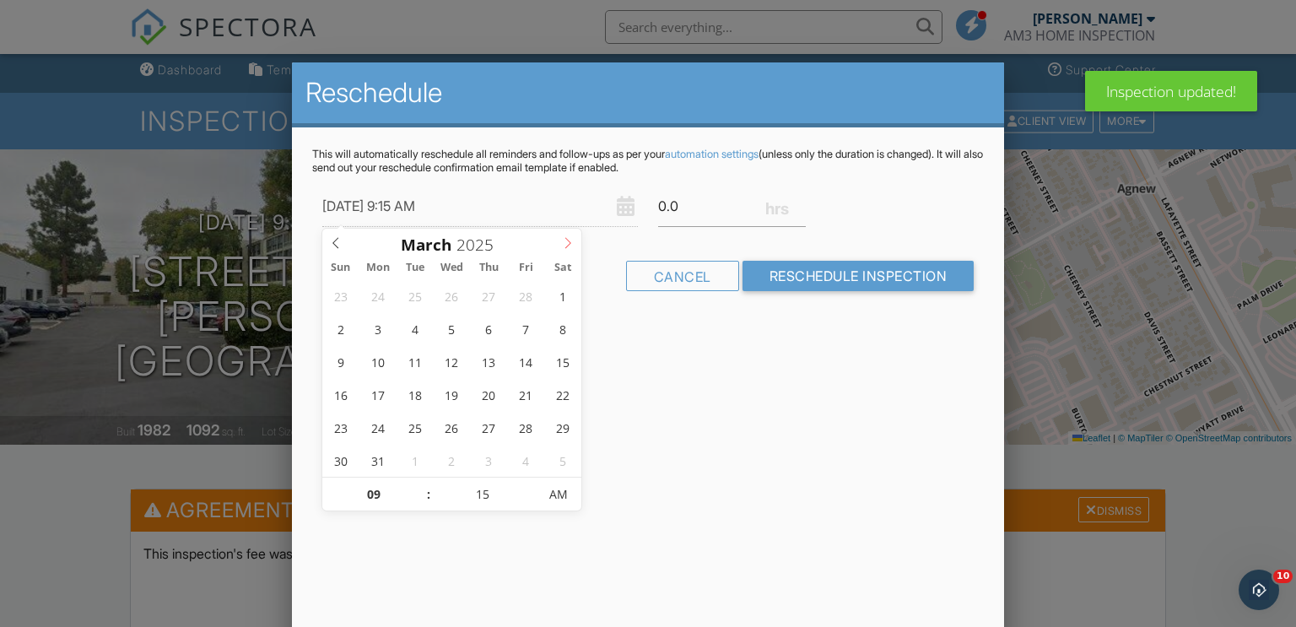
click at [567, 237] on icon at bounding box center [568, 243] width 12 height 12
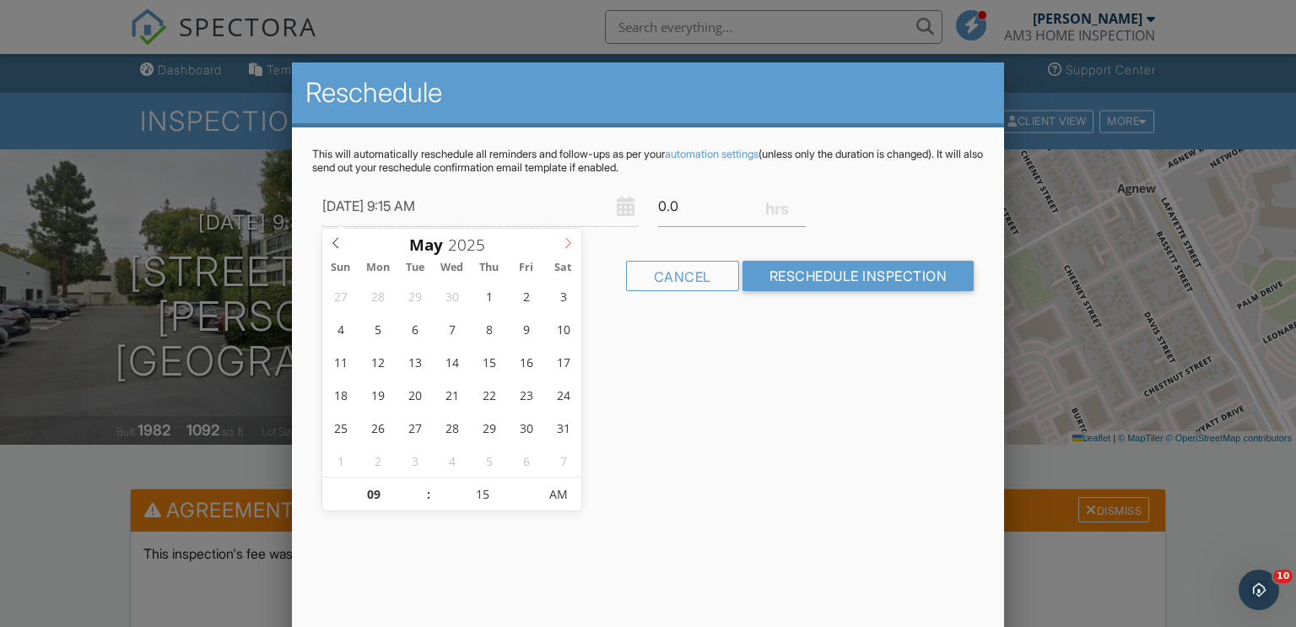
click at [567, 237] on icon at bounding box center [568, 243] width 12 height 12
type input "[DATE] 9:15 AM"
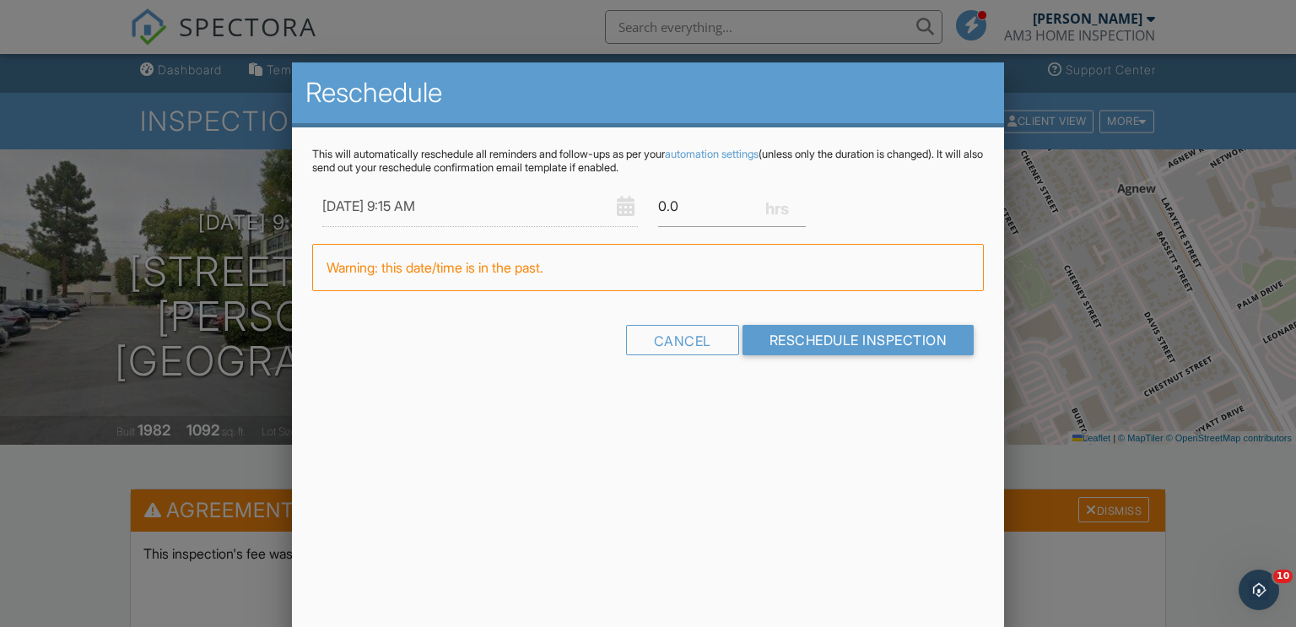
click at [762, 415] on div "Reschedule This will automatically reschedule all reminders and follow-ups as p…" at bounding box center [648, 357] width 713 height 590
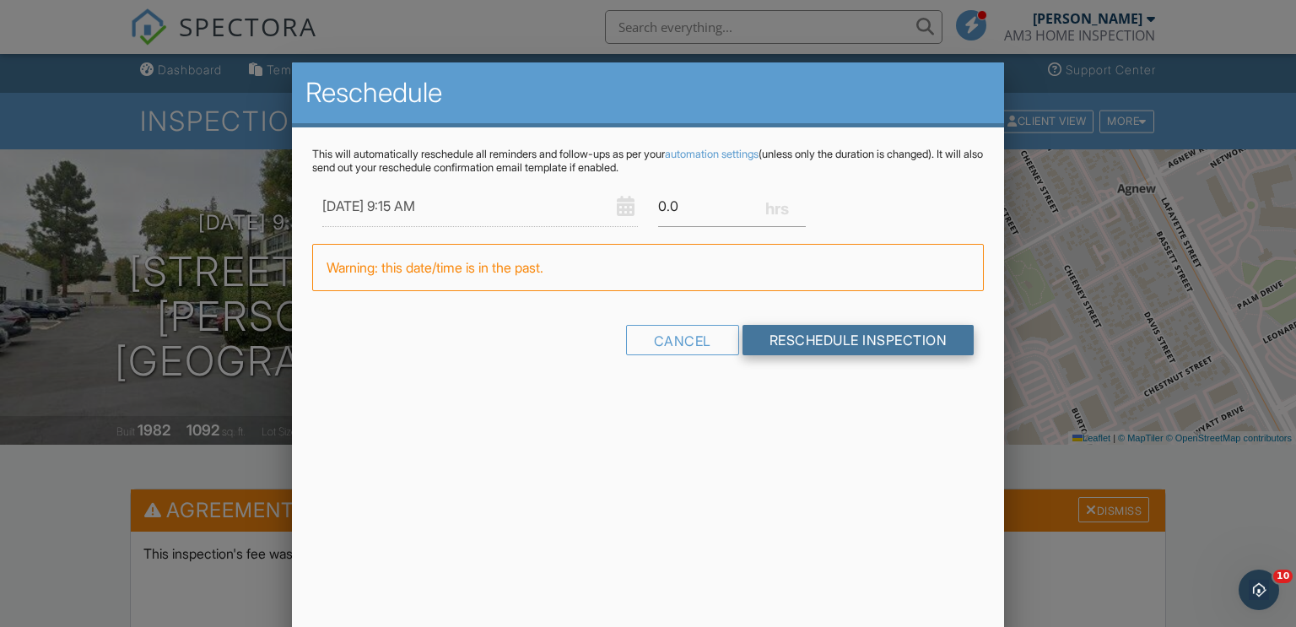
click at [813, 338] on input "Reschedule Inspection" at bounding box center [858, 340] width 232 height 30
type input "10.0"
click at [826, 348] on input "Reschedule Inspection" at bounding box center [858, 340] width 232 height 30
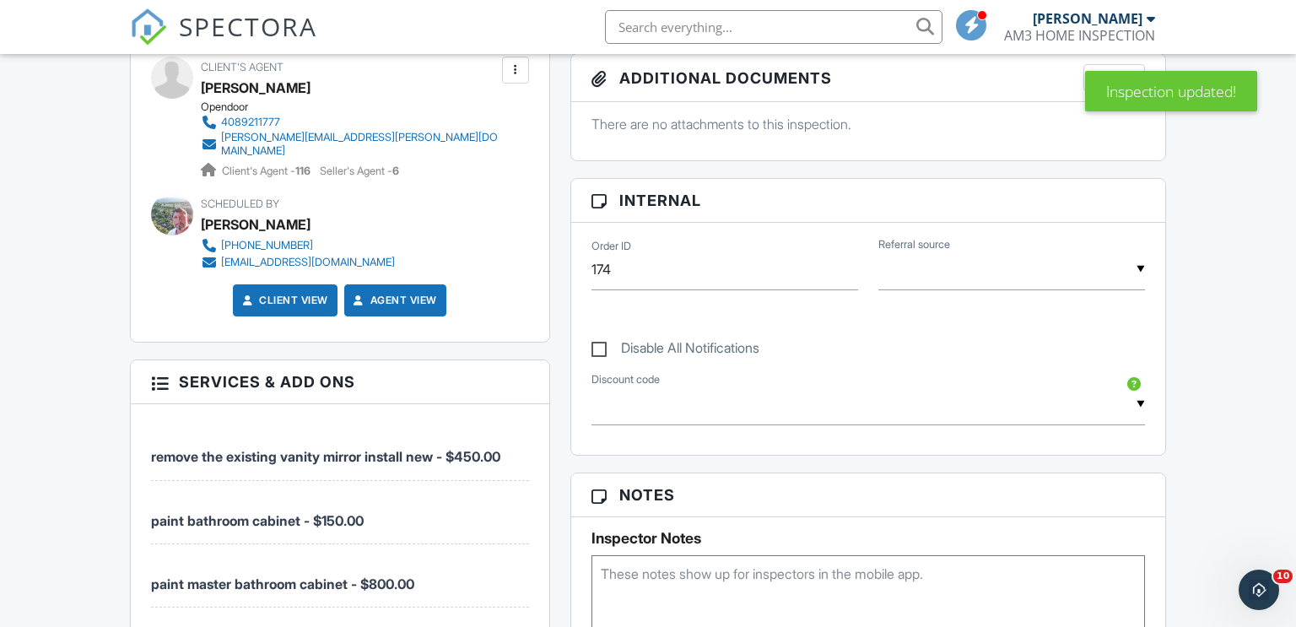
click at [588, 265] on div "Order ID 174" at bounding box center [724, 269] width 287 height 41
click at [592, 262] on input "174" at bounding box center [724, 269] width 267 height 41
click at [623, 272] on input "0174" at bounding box center [724, 270] width 267 height 41
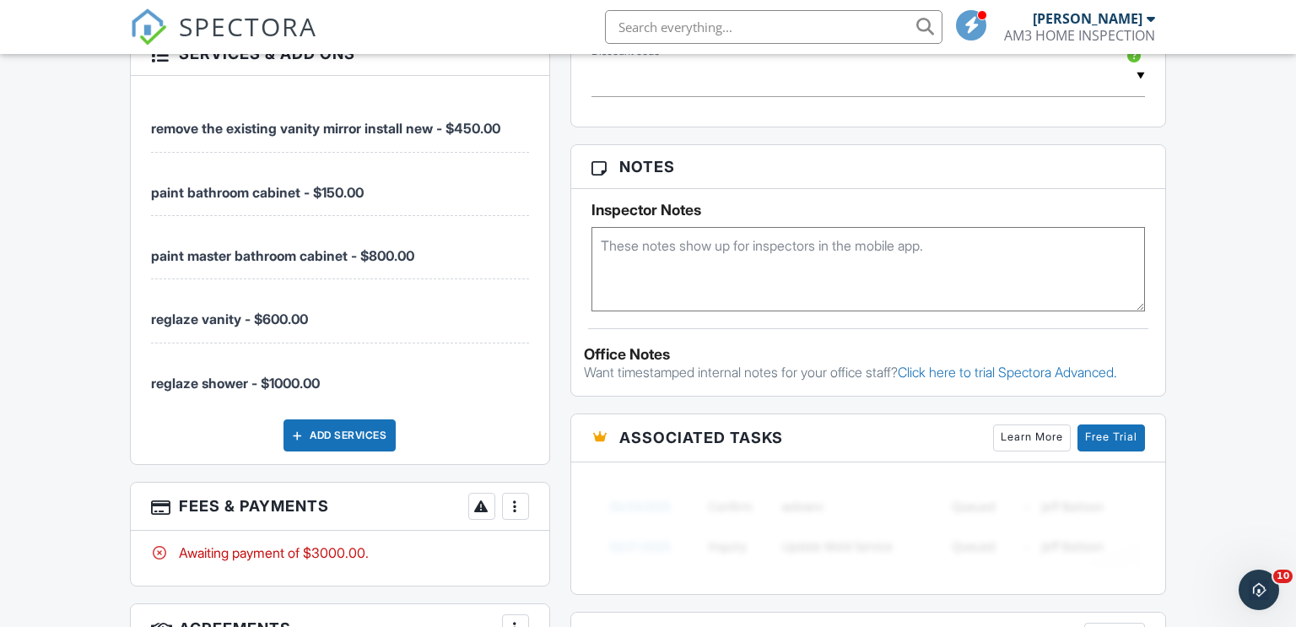
scroll to position [1252, 0]
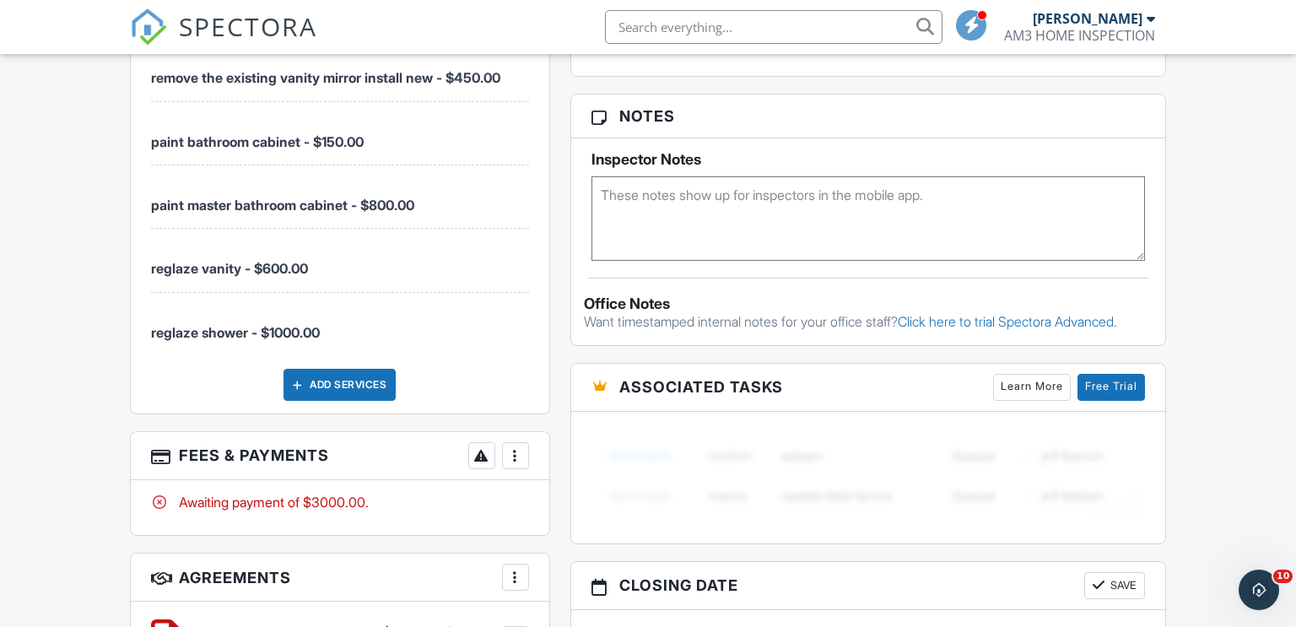
type input "01740"
click at [1220, 312] on div "Dashboard Templates Contacts Metrics Automations Advanced Settings Support Cent…" at bounding box center [648, 72] width 1296 height 2540
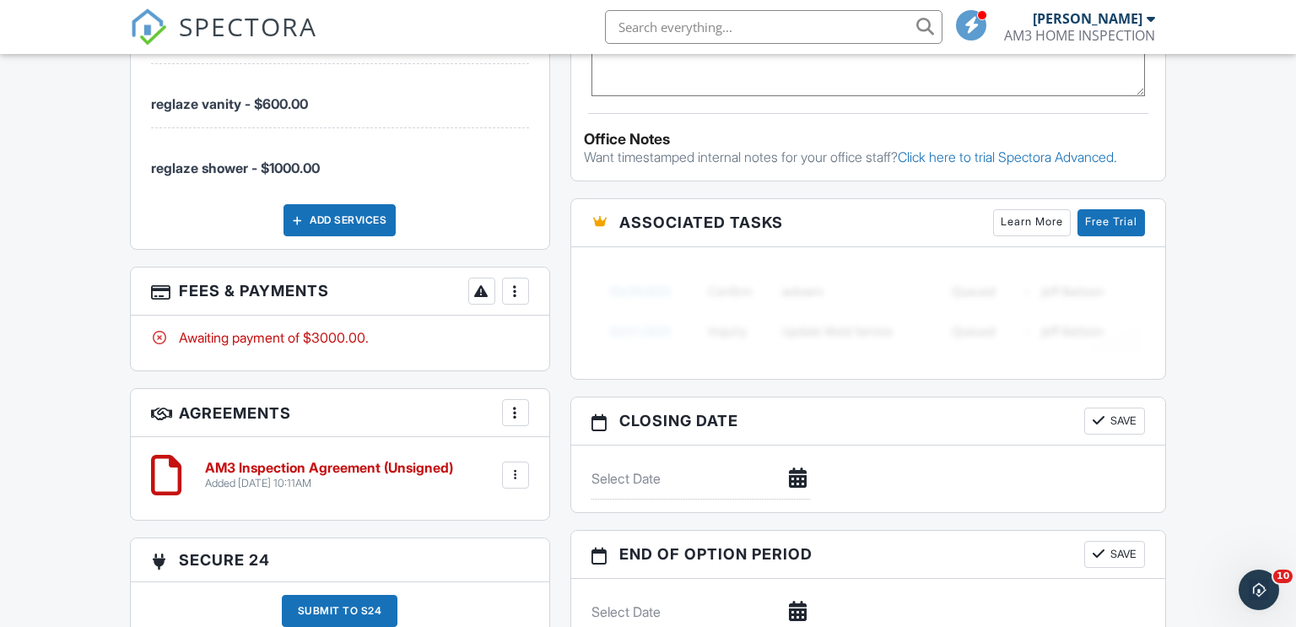
scroll to position [1511, 0]
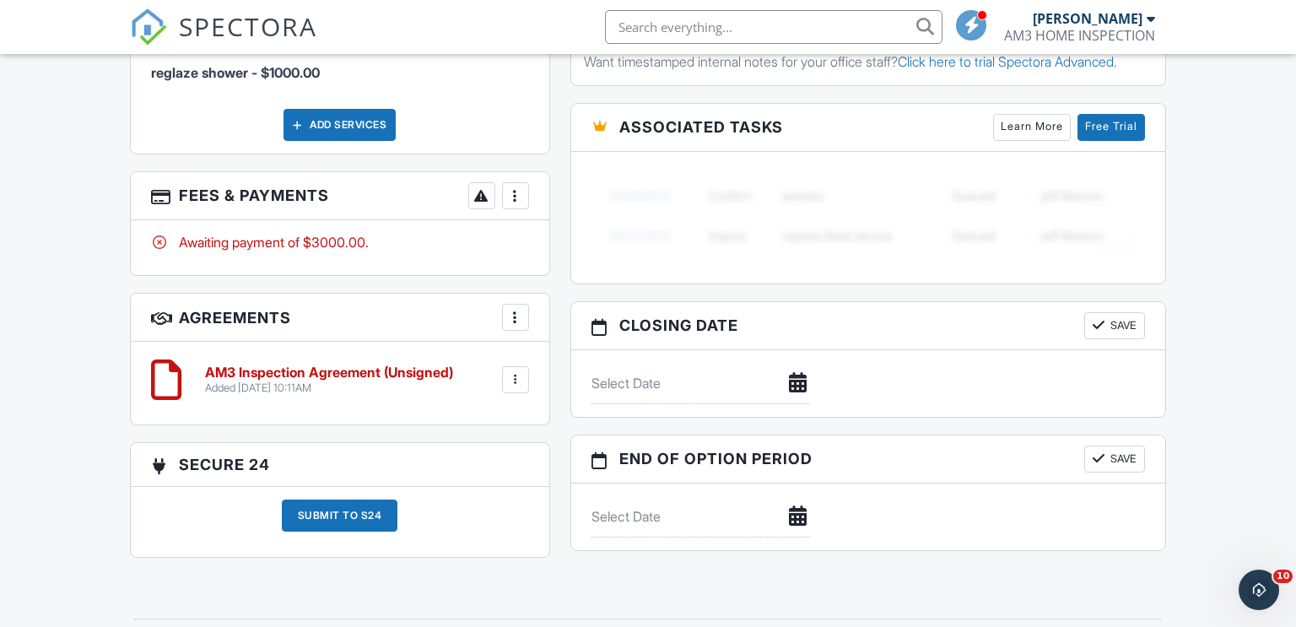
click at [512, 197] on div at bounding box center [515, 195] width 17 height 17
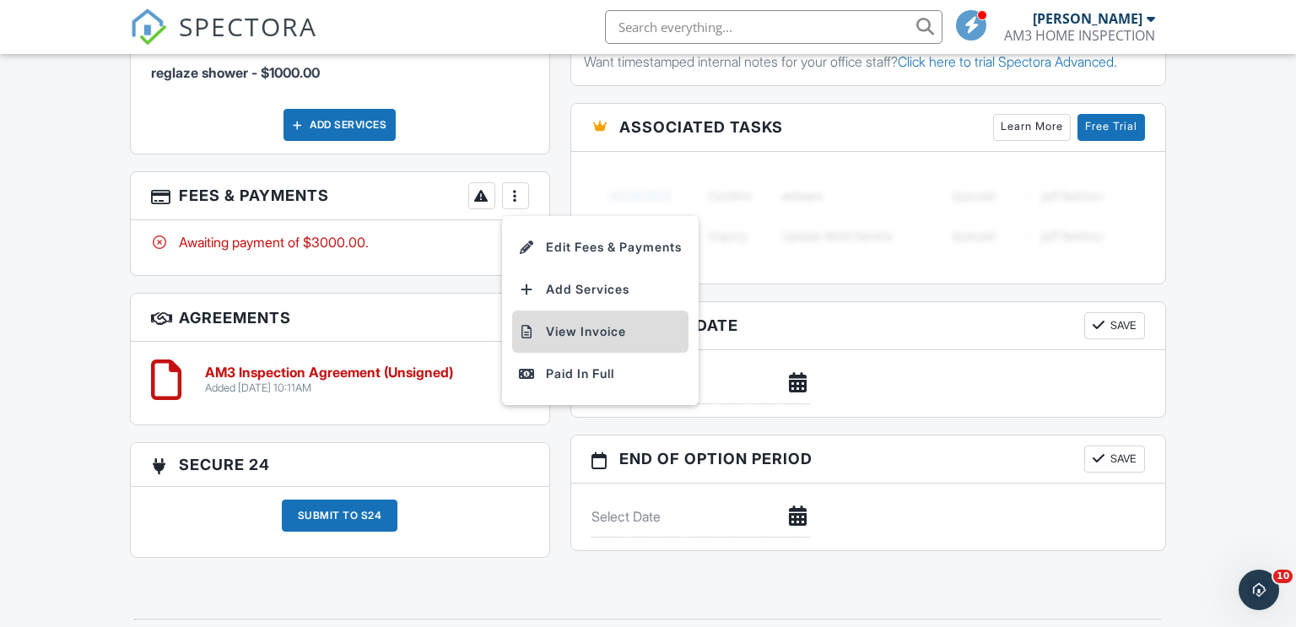
click at [585, 331] on li "View Invoice" at bounding box center [600, 331] width 176 height 42
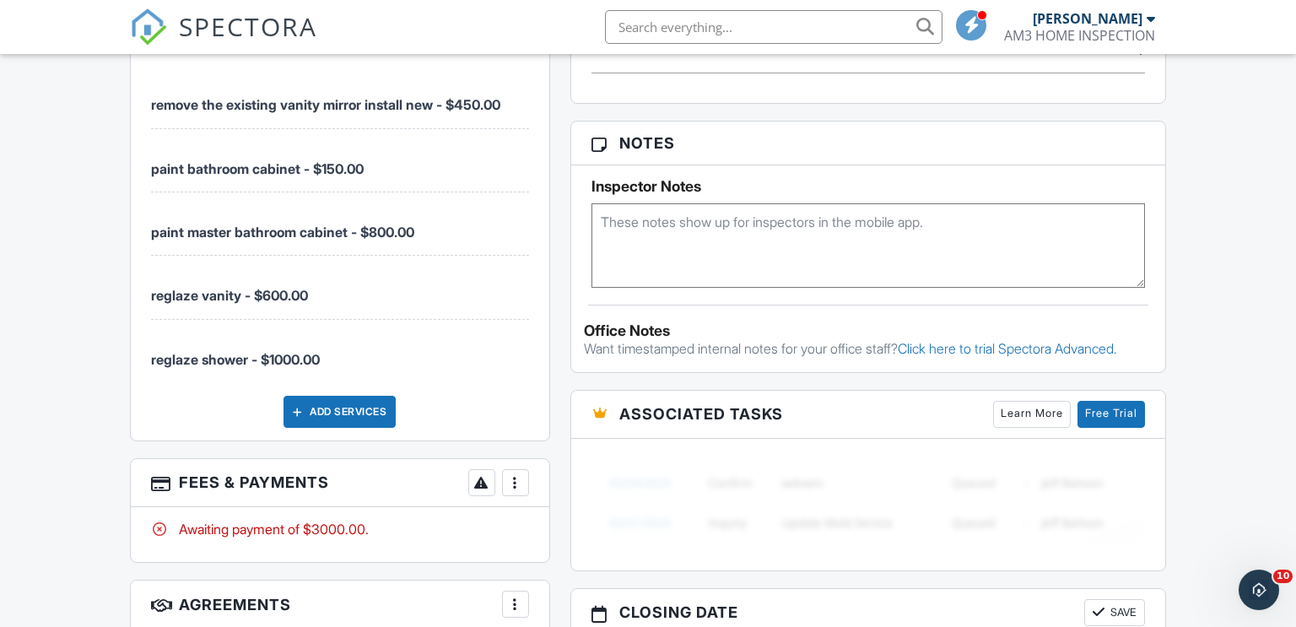
scroll to position [1225, 0]
click at [510, 485] on div at bounding box center [515, 482] width 17 height 17
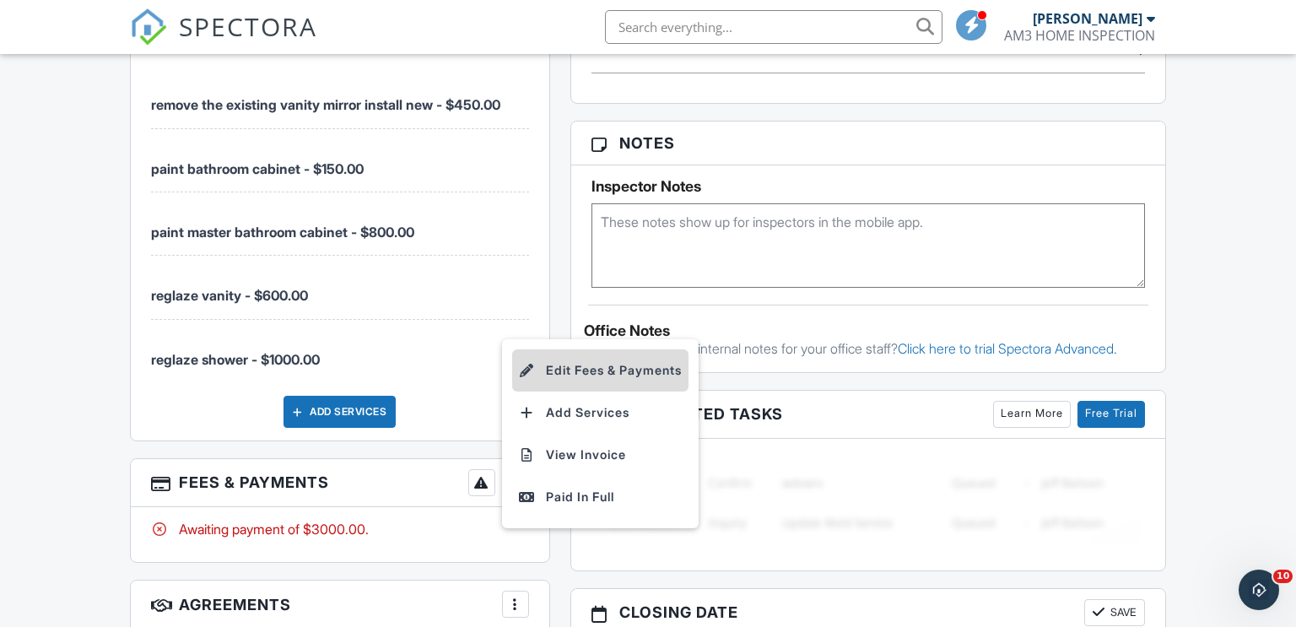
click at [587, 375] on li "Edit Fees & Payments" at bounding box center [600, 370] width 176 height 42
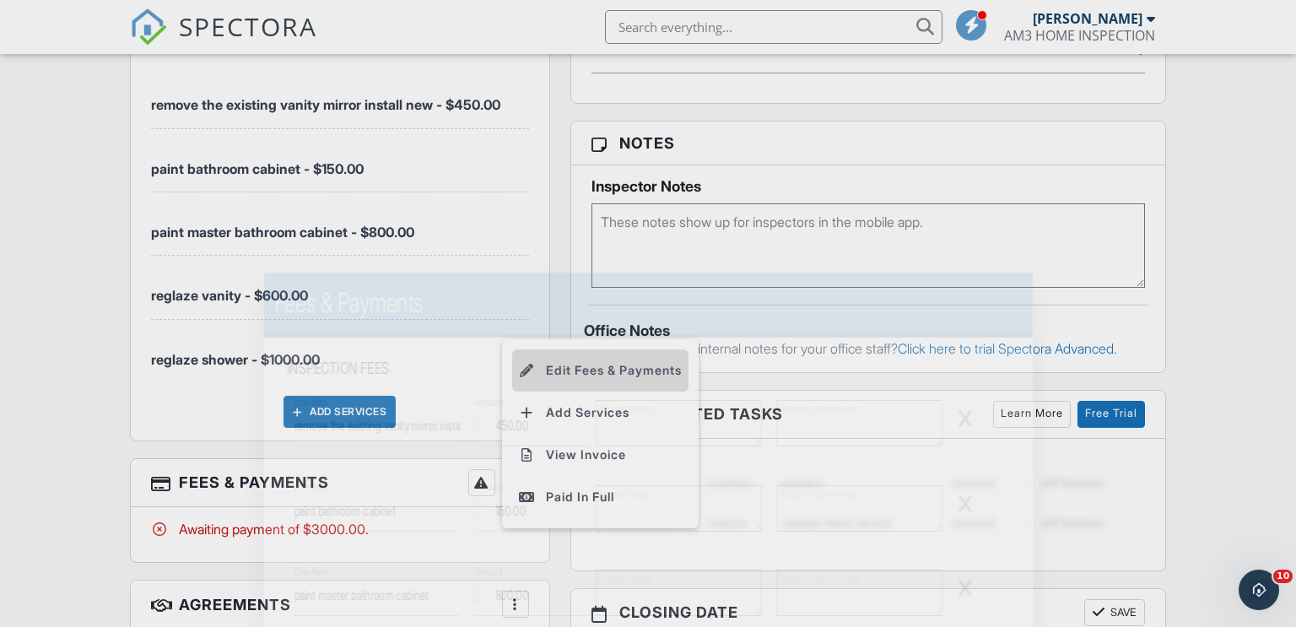
scroll to position [1224, 0]
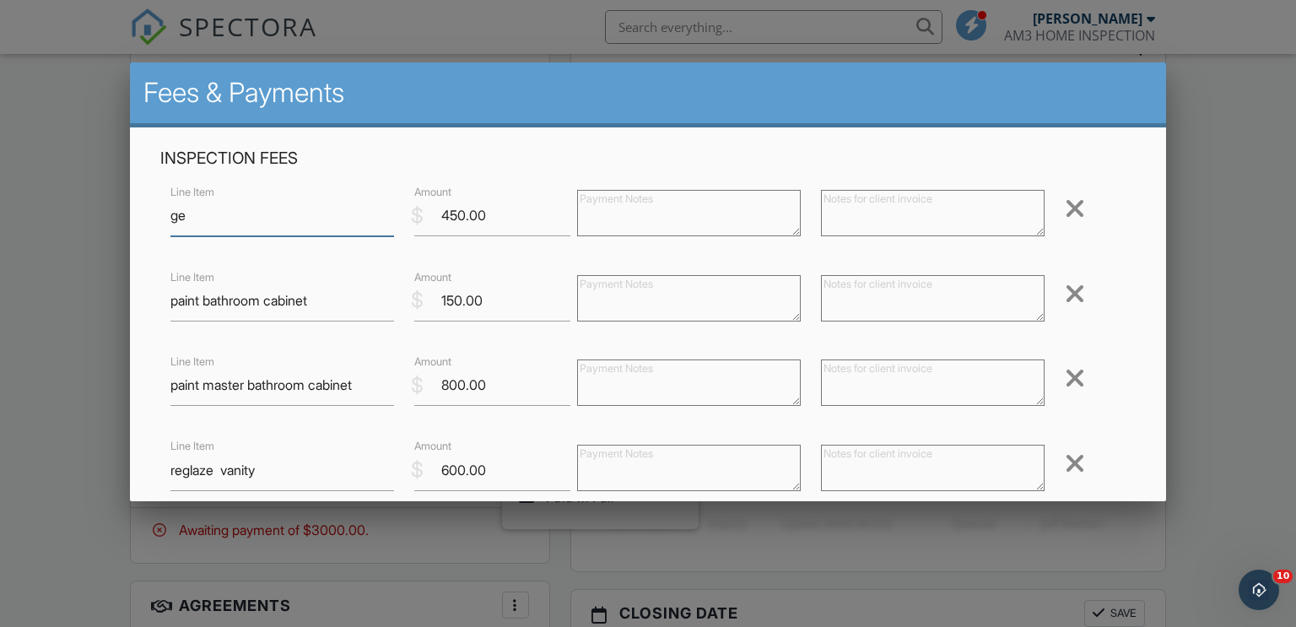
type input "g"
type input "General home inspection"
click at [450, 215] on input "450.00" at bounding box center [492, 215] width 156 height 41
type input "750.00"
click at [1070, 287] on div at bounding box center [1074, 293] width 20 height 27
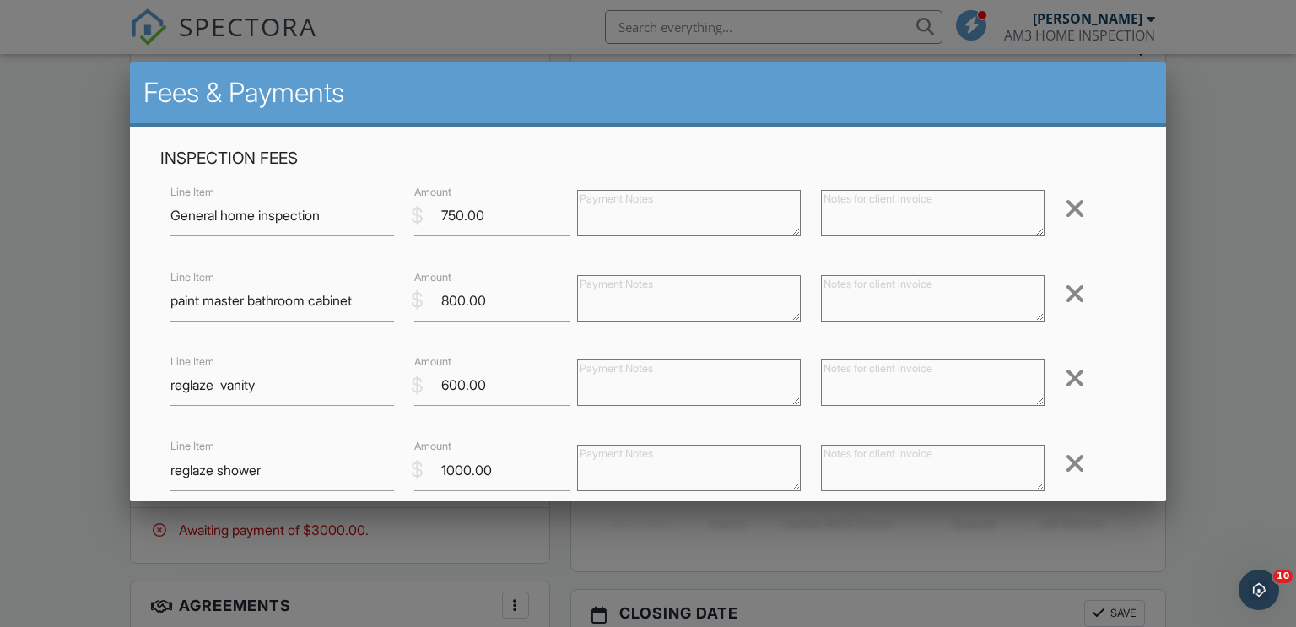
click at [1070, 287] on div at bounding box center [1074, 293] width 20 height 27
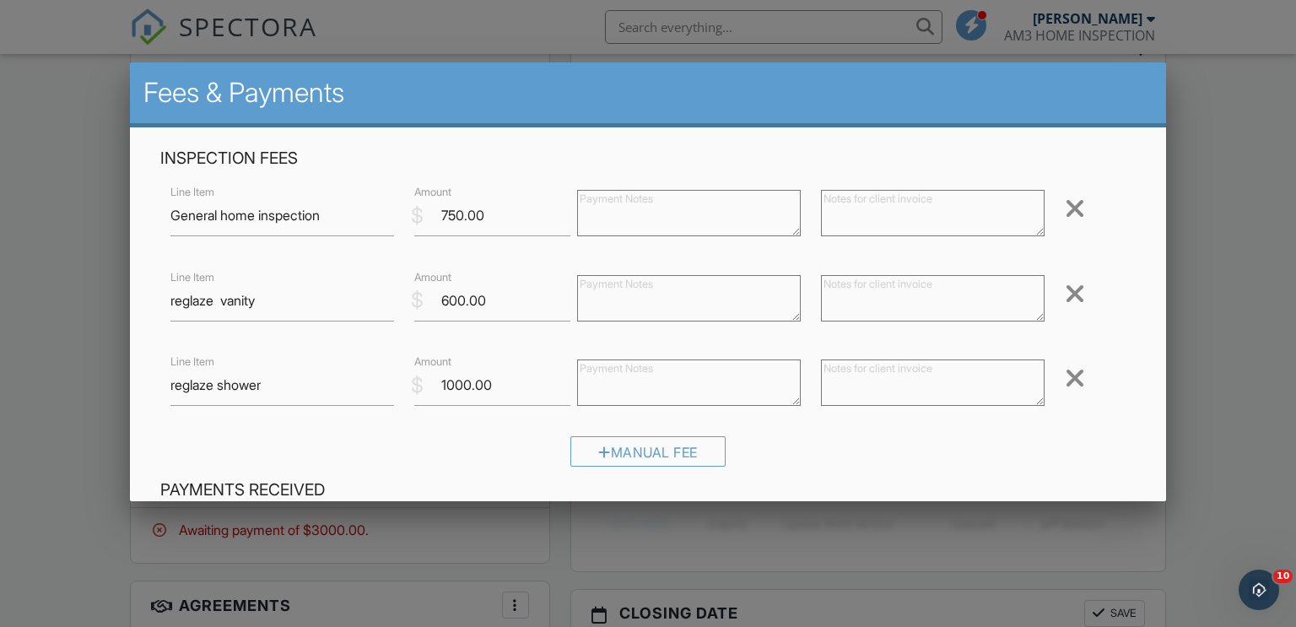
click at [1070, 287] on div at bounding box center [1074, 293] width 20 height 27
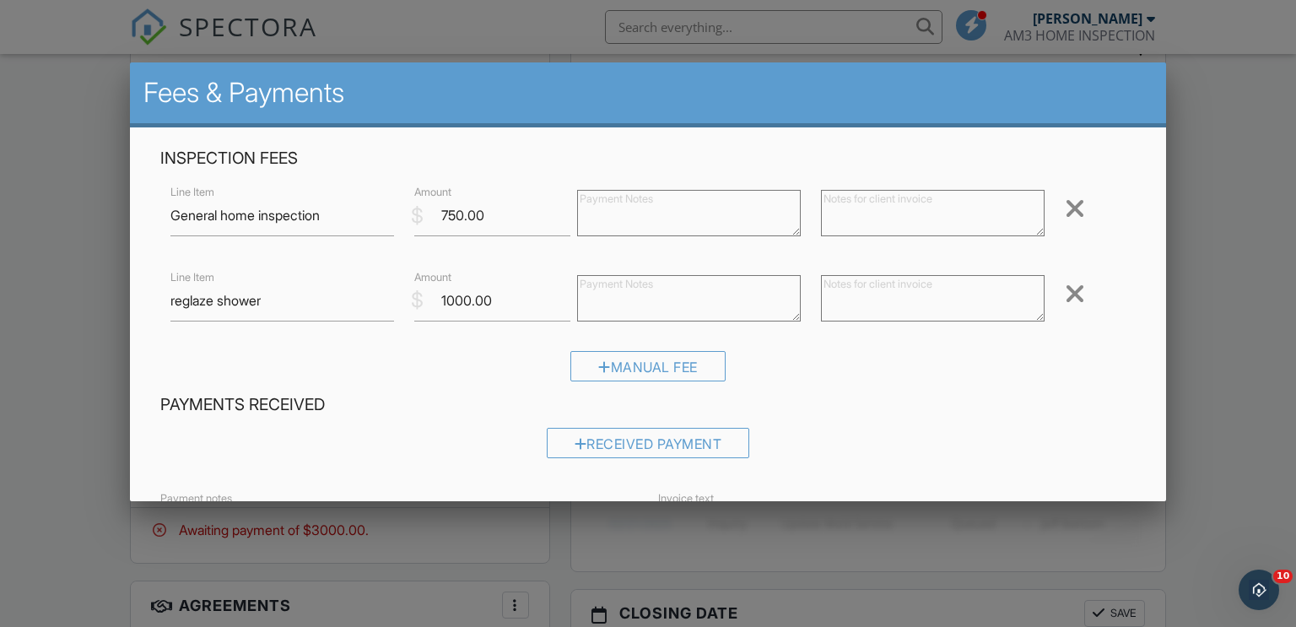
click at [1070, 287] on div at bounding box center [1074, 293] width 20 height 27
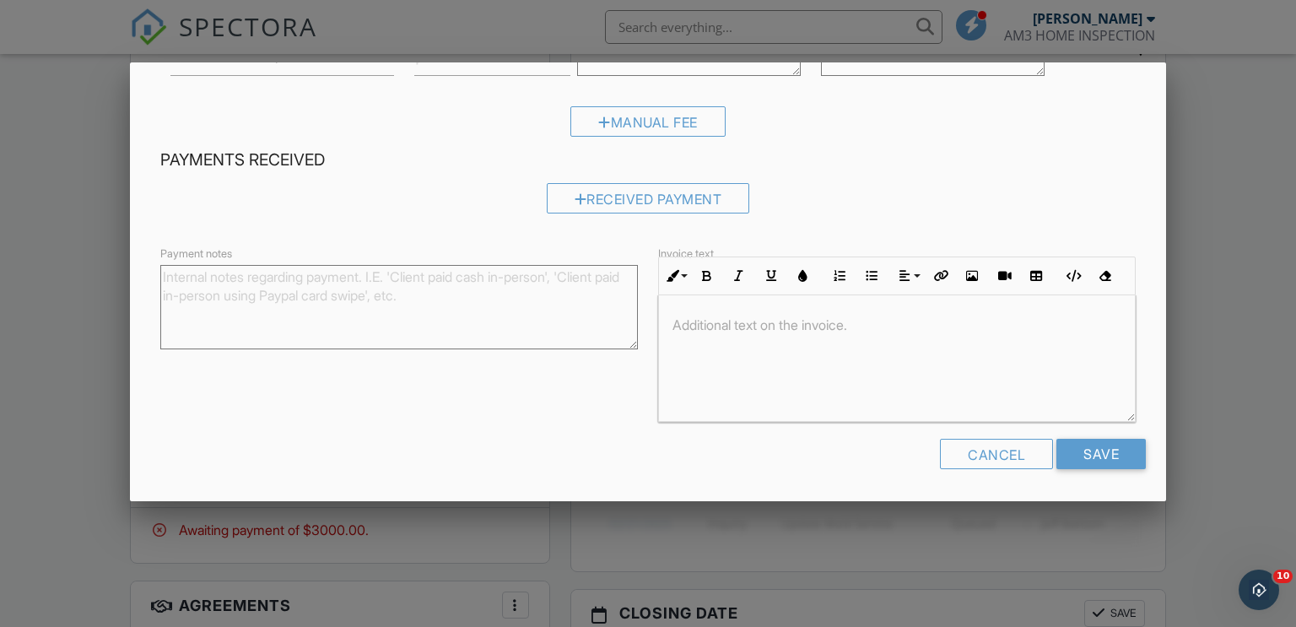
scroll to position [159, 0]
click at [1102, 438] on form "Inspection Fees Line Item General home inspection $ Amount 750.00 Remove Line I…" at bounding box center [648, 236] width 996 height 494
click at [1109, 451] on input "Save" at bounding box center [1100, 455] width 89 height 30
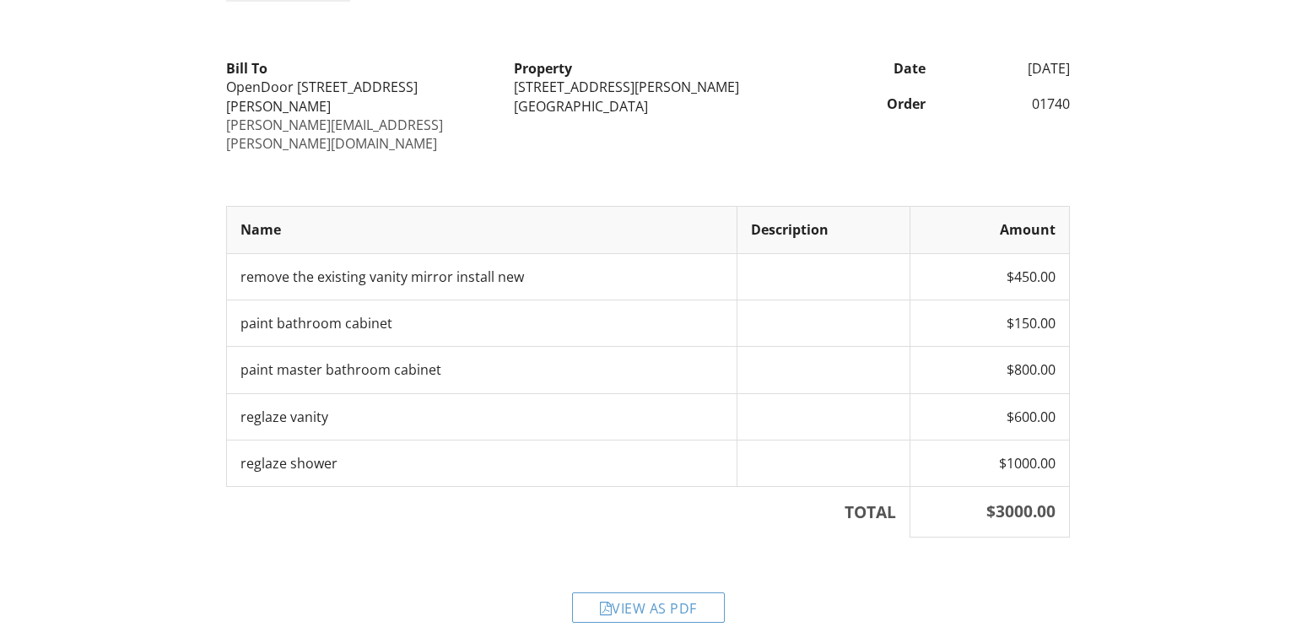
scroll to position [149, 0]
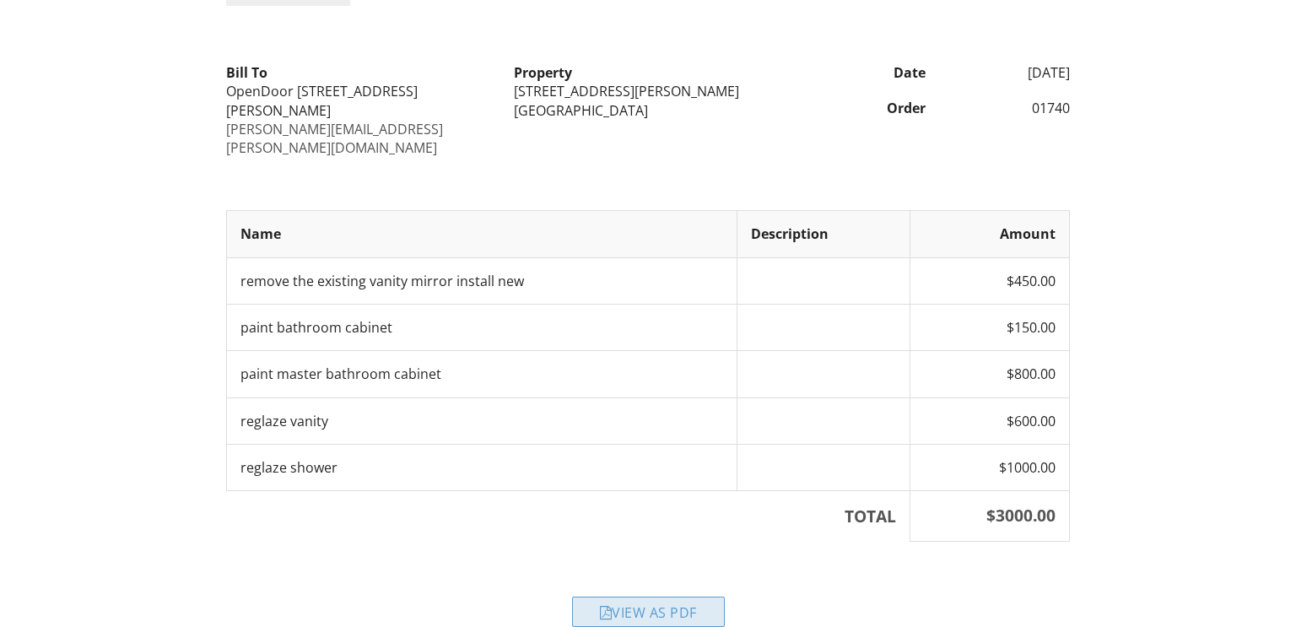
click at [703, 596] on div "View as PDF" at bounding box center [648, 611] width 153 height 30
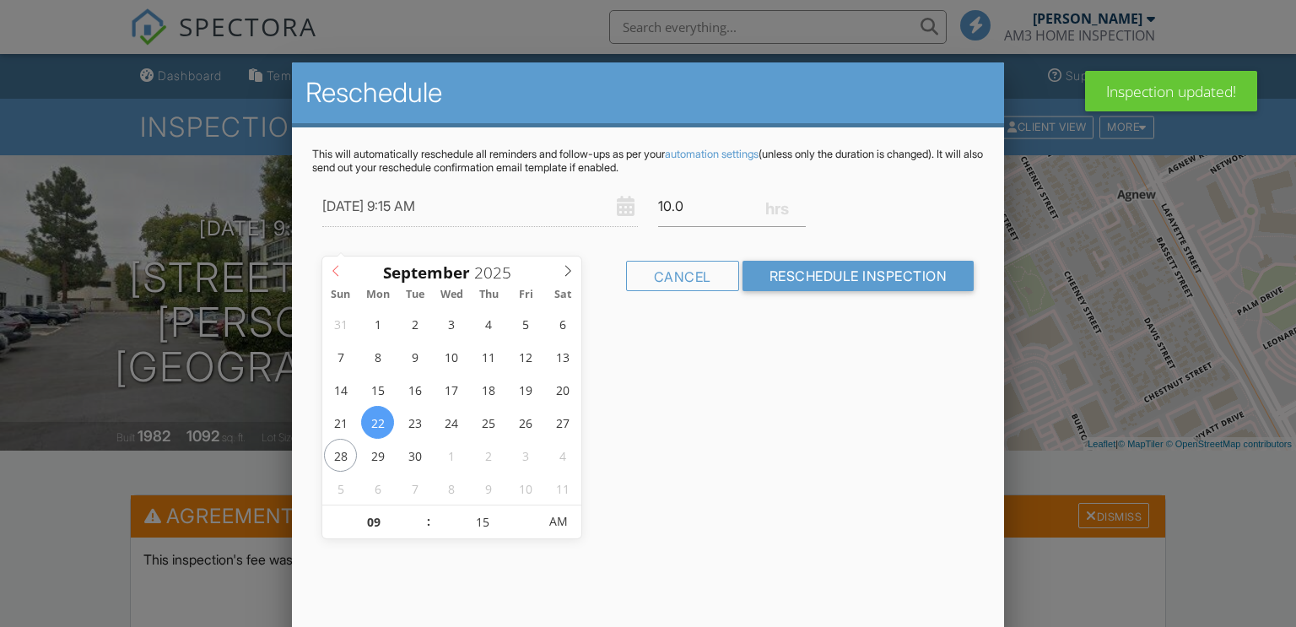
click at [337, 265] on icon at bounding box center [336, 271] width 12 height 12
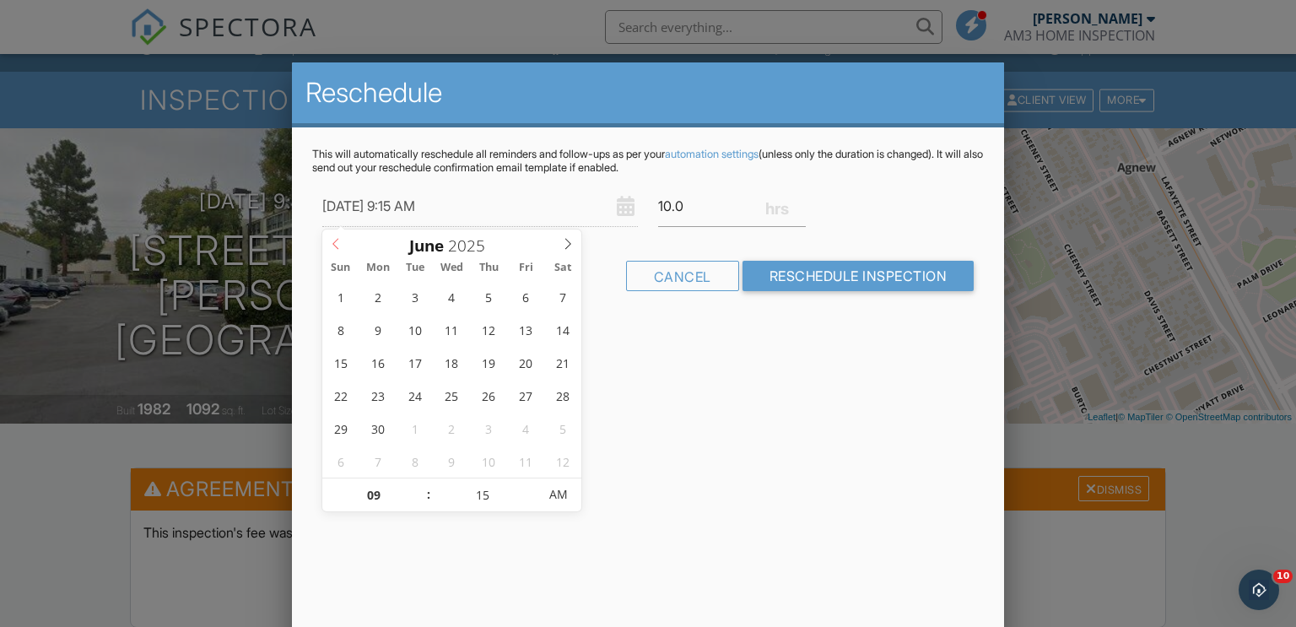
click at [332, 240] on icon at bounding box center [336, 244] width 12 height 12
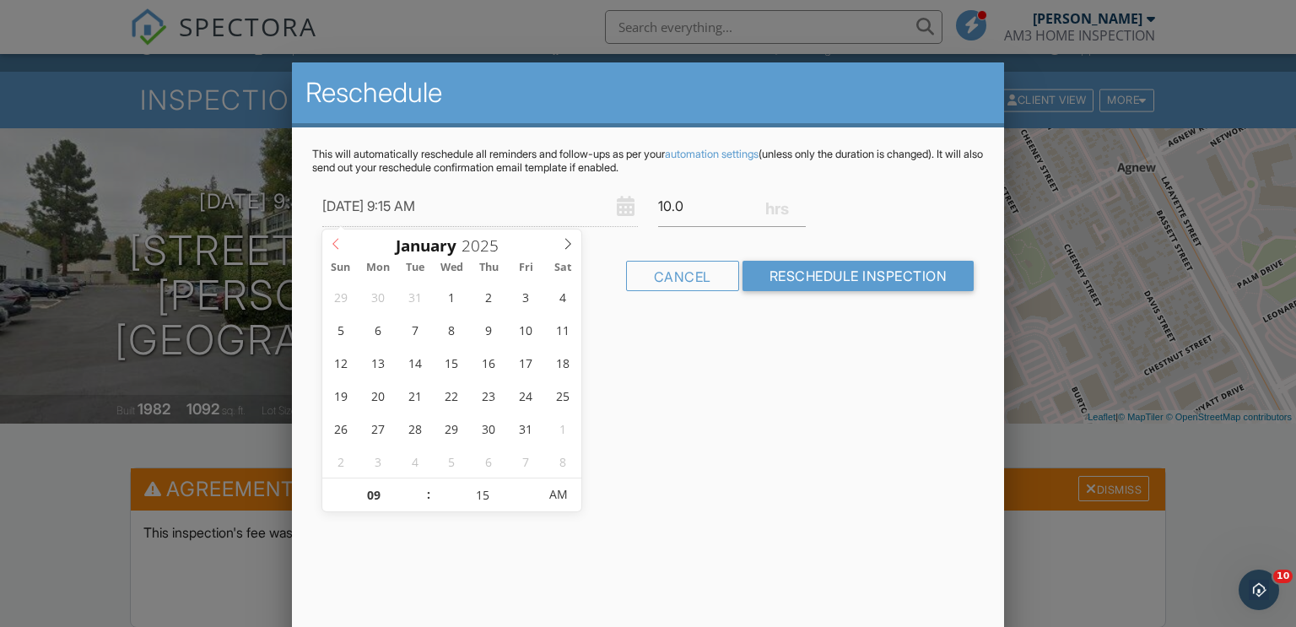
type input "2024"
click at [332, 240] on icon at bounding box center [336, 244] width 12 height 12
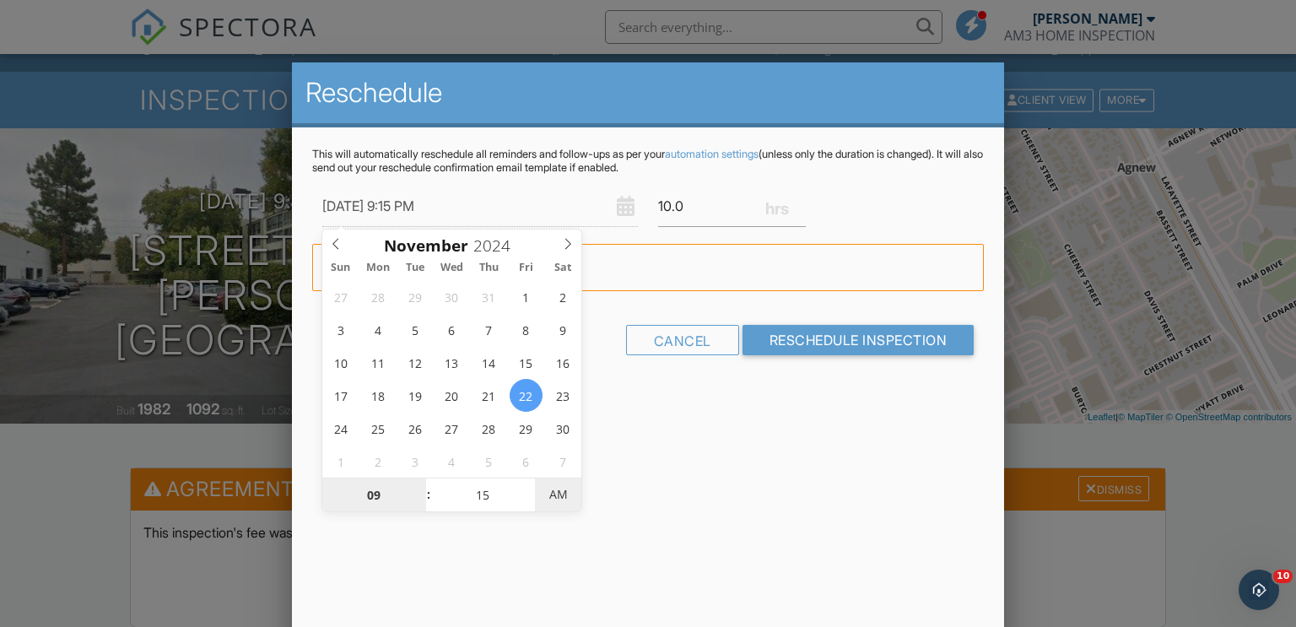
click at [563, 497] on span "AM" at bounding box center [558, 494] width 46 height 34
type input "[DATE] 9:15 AM"
click at [563, 497] on span "PM" at bounding box center [558, 494] width 46 height 34
click at [717, 205] on input "10.0" at bounding box center [732, 206] width 148 height 41
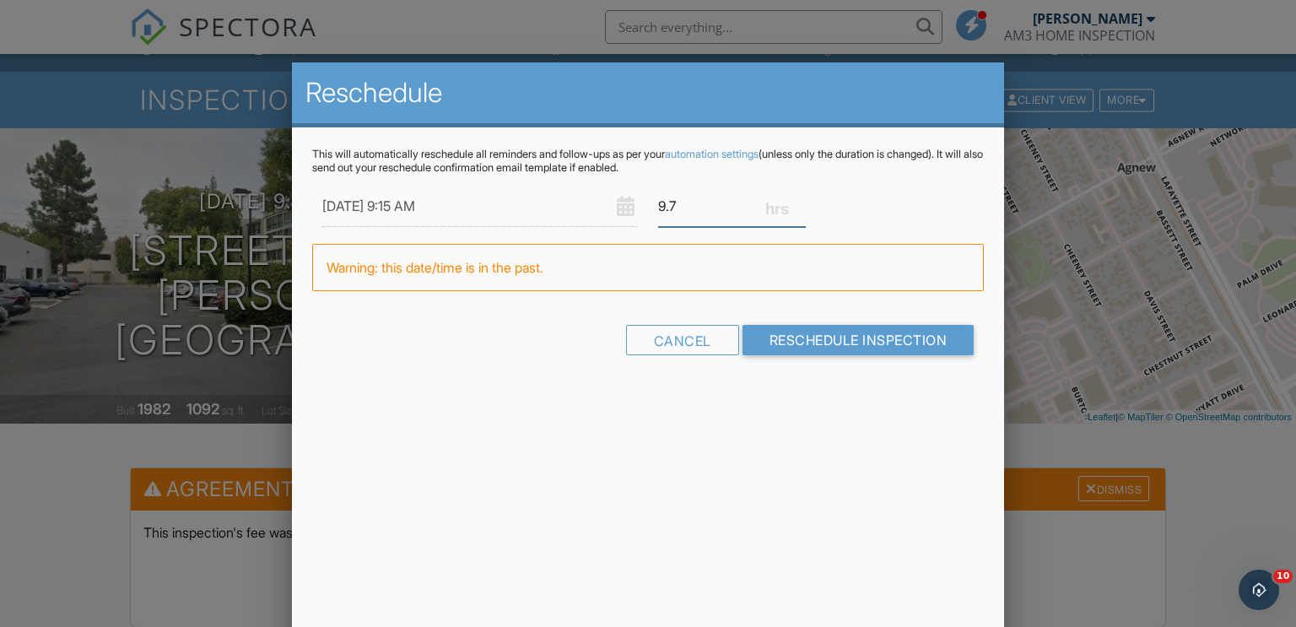
type input "9"
type input "2"
click at [875, 202] on div "11/22/2024 9:15 AM 2" at bounding box center [648, 206] width 672 height 41
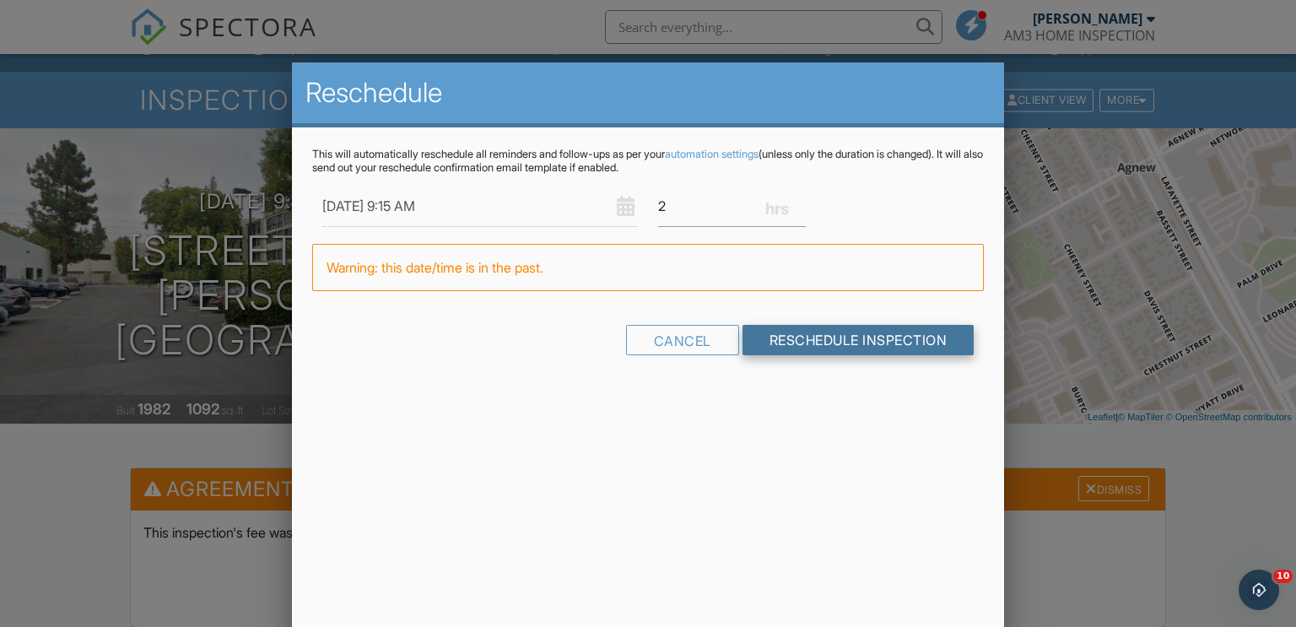
click at [875, 337] on input "Reschedule Inspection" at bounding box center [858, 340] width 232 height 30
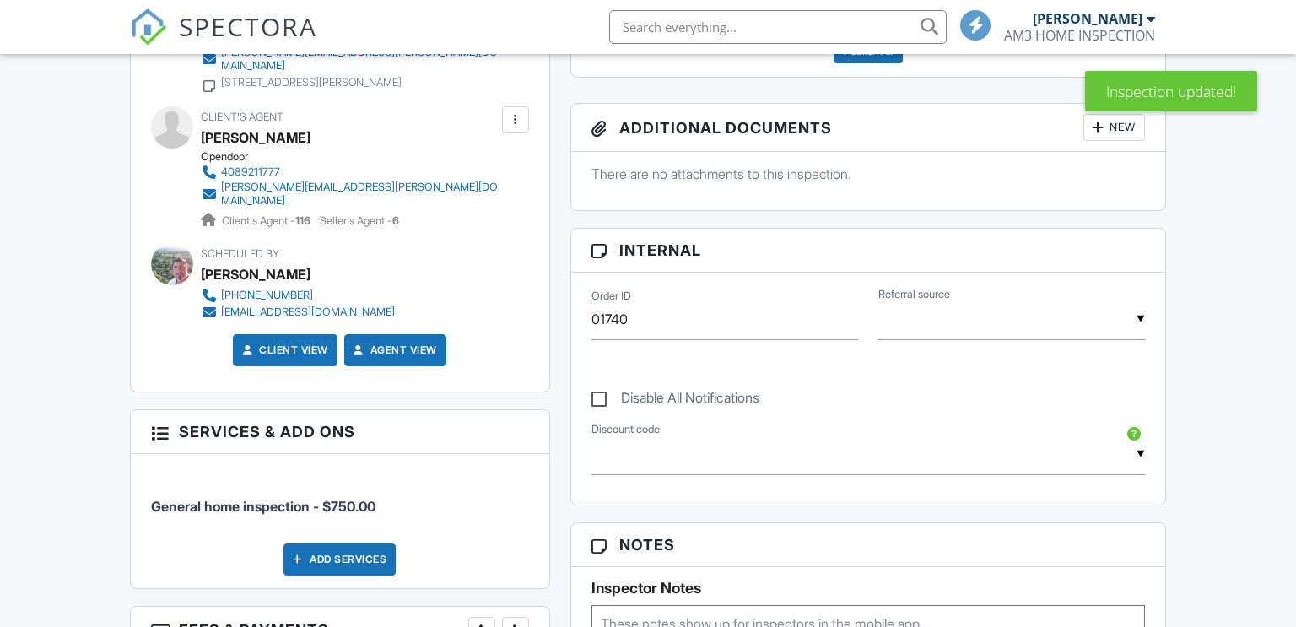
scroll to position [830, 0]
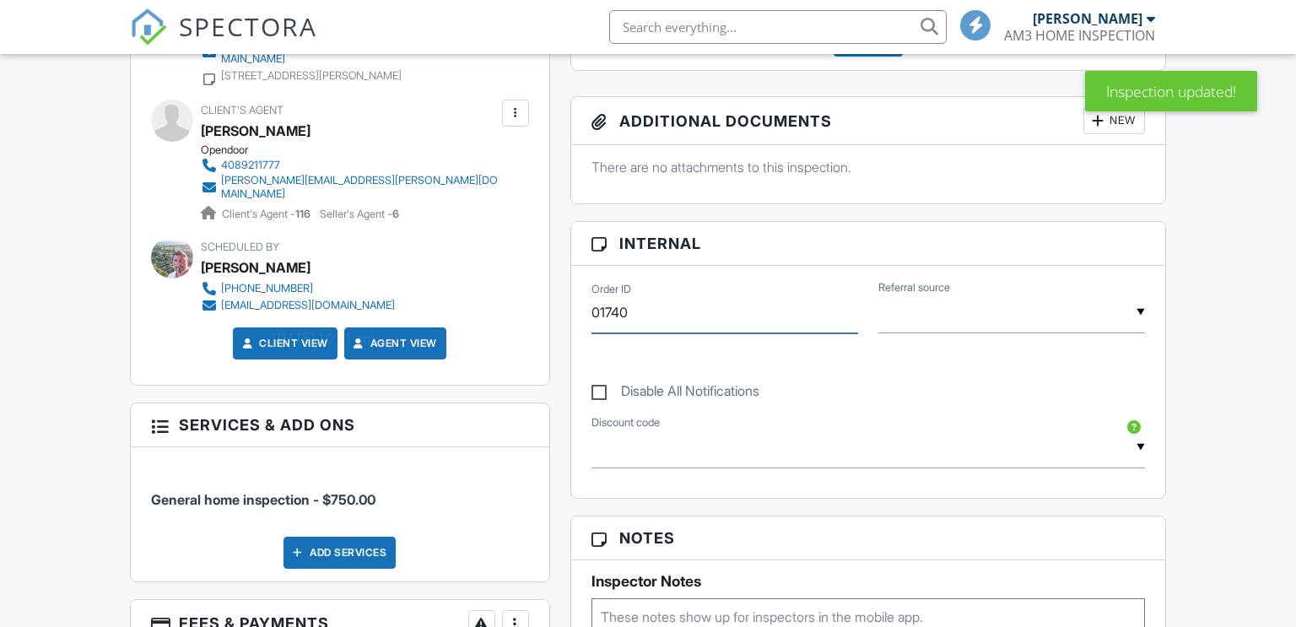
click at [600, 292] on input "01740" at bounding box center [724, 312] width 267 height 41
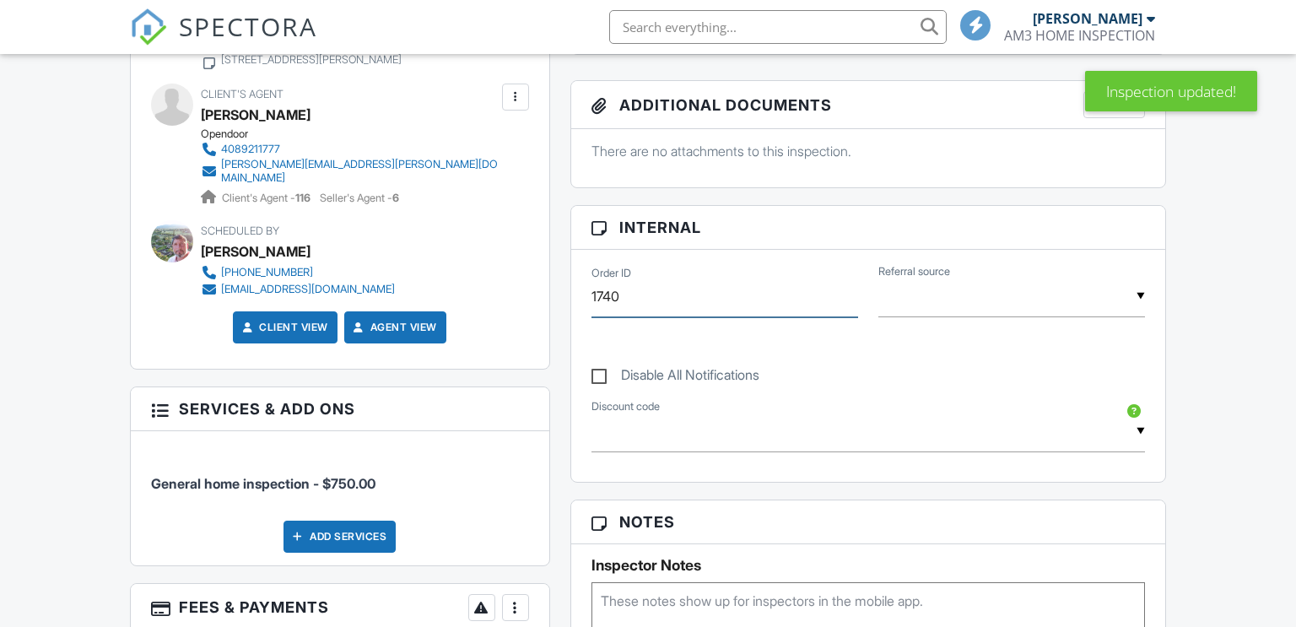
click at [644, 301] on input "1740" at bounding box center [724, 296] width 267 height 41
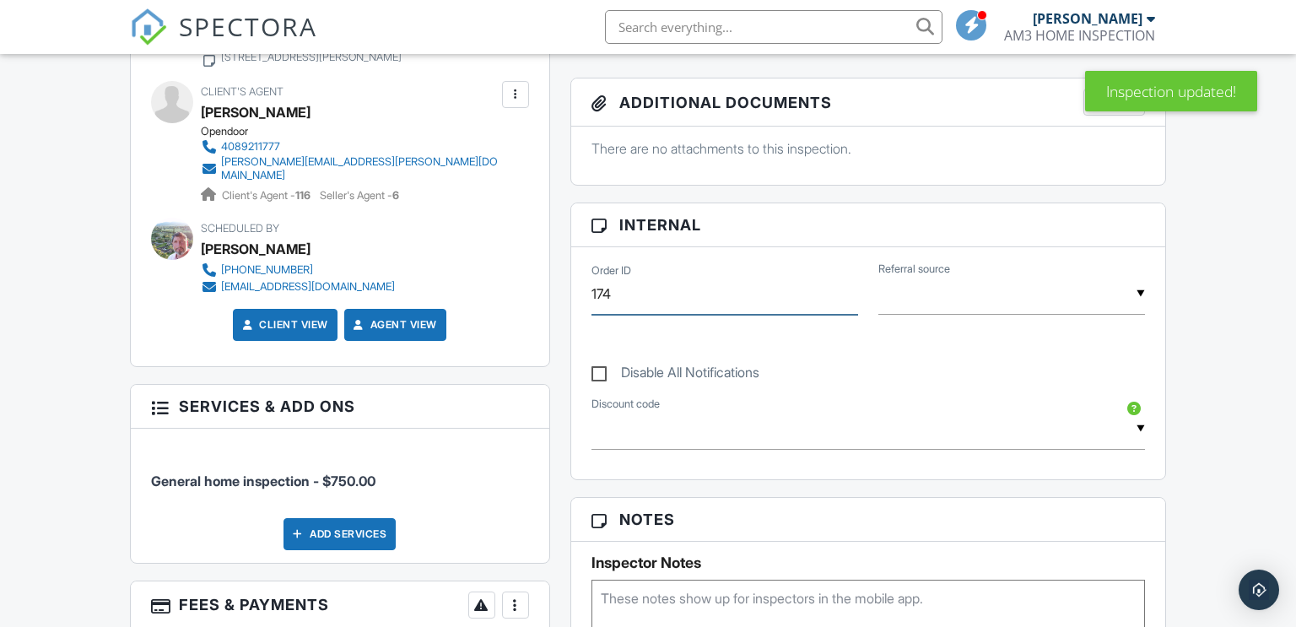
type input "174"
click at [1247, 335] on div "Dashboard Templates Contacts Metrics Automations Advanced Settings Support Cent…" at bounding box center [648, 566] width 1296 height 2723
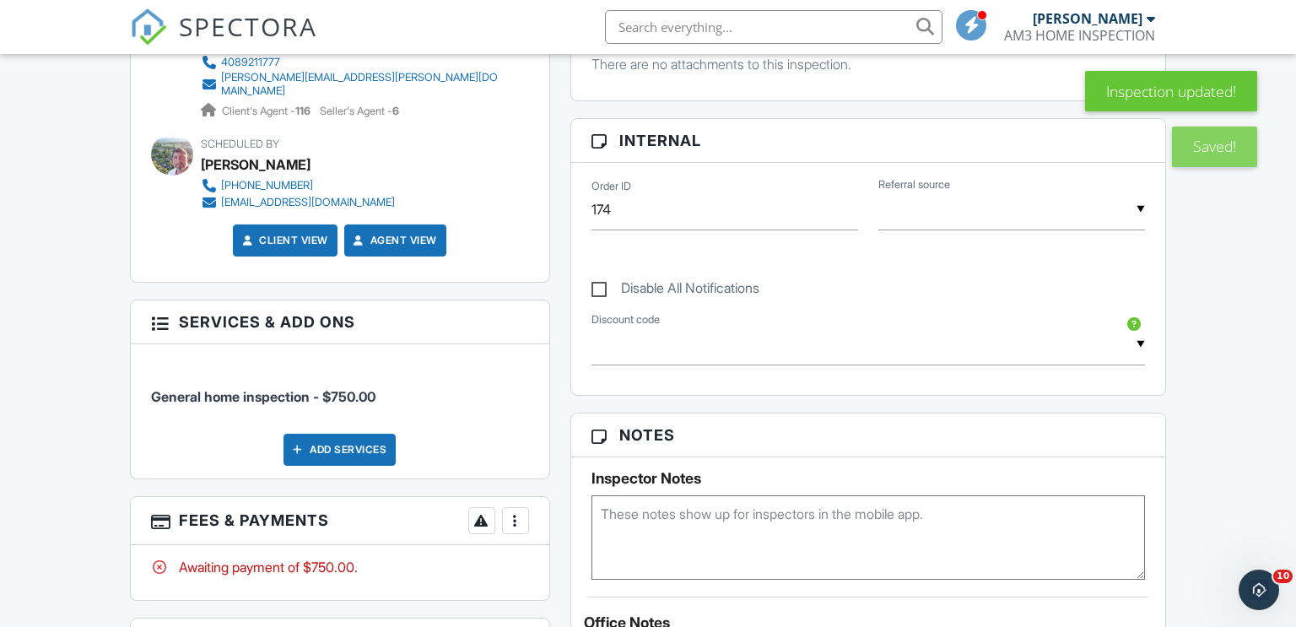
scroll to position [0, 0]
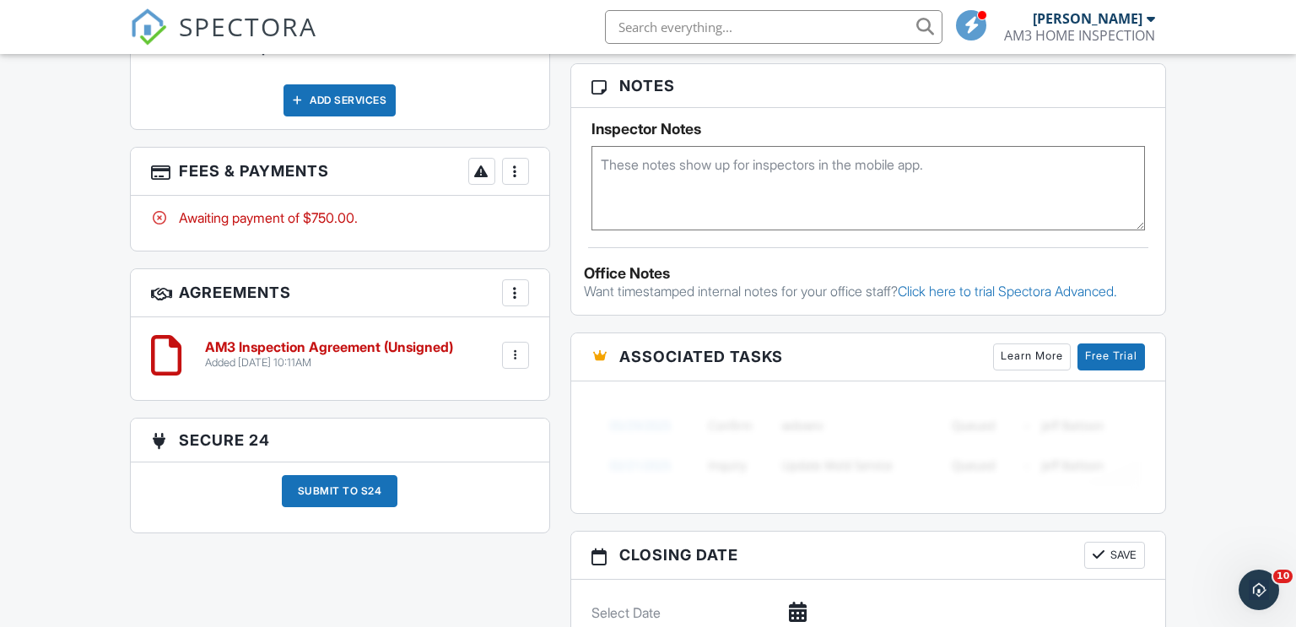
click at [1236, 364] on div "Dashboard Templates Contacts Metrics Automations Advanced Settings Support Cent…" at bounding box center [648, 133] width 1296 height 2723
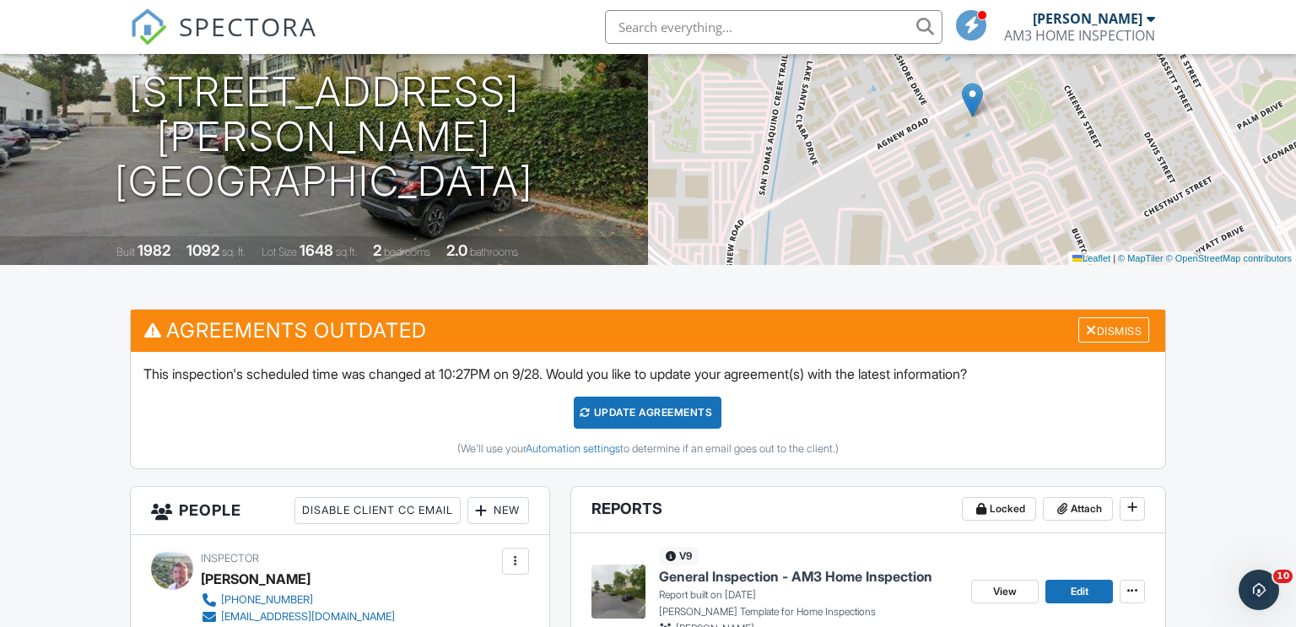
scroll to position [185, 0]
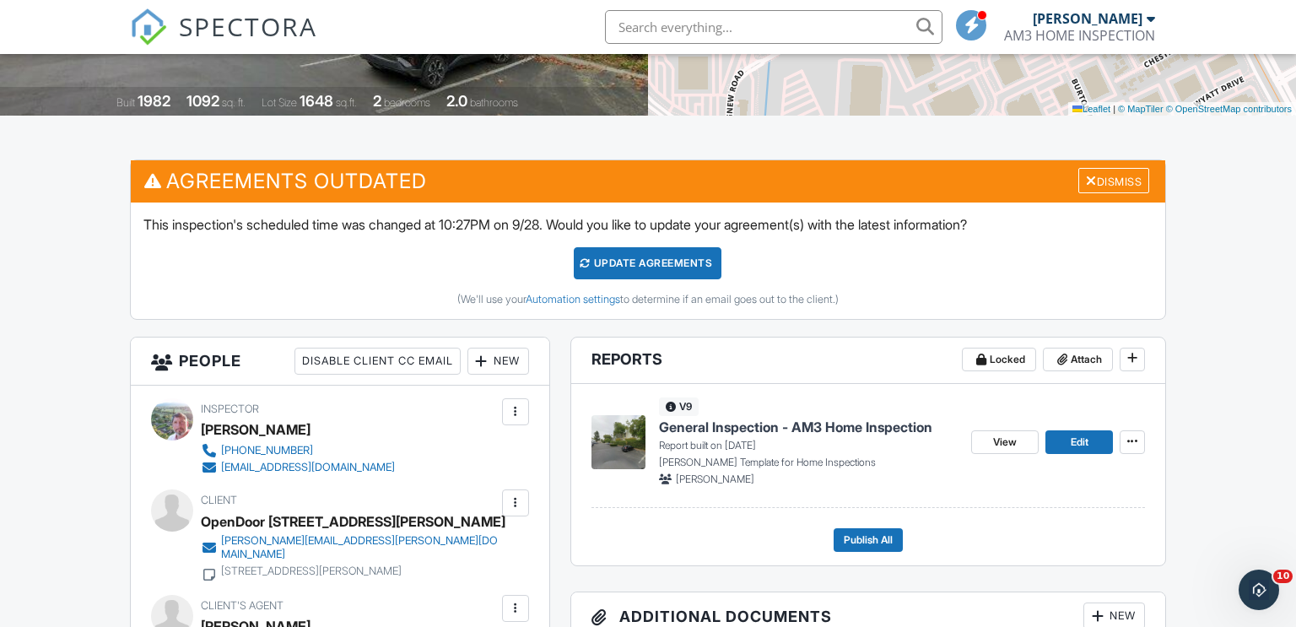
scroll to position [330, 0]
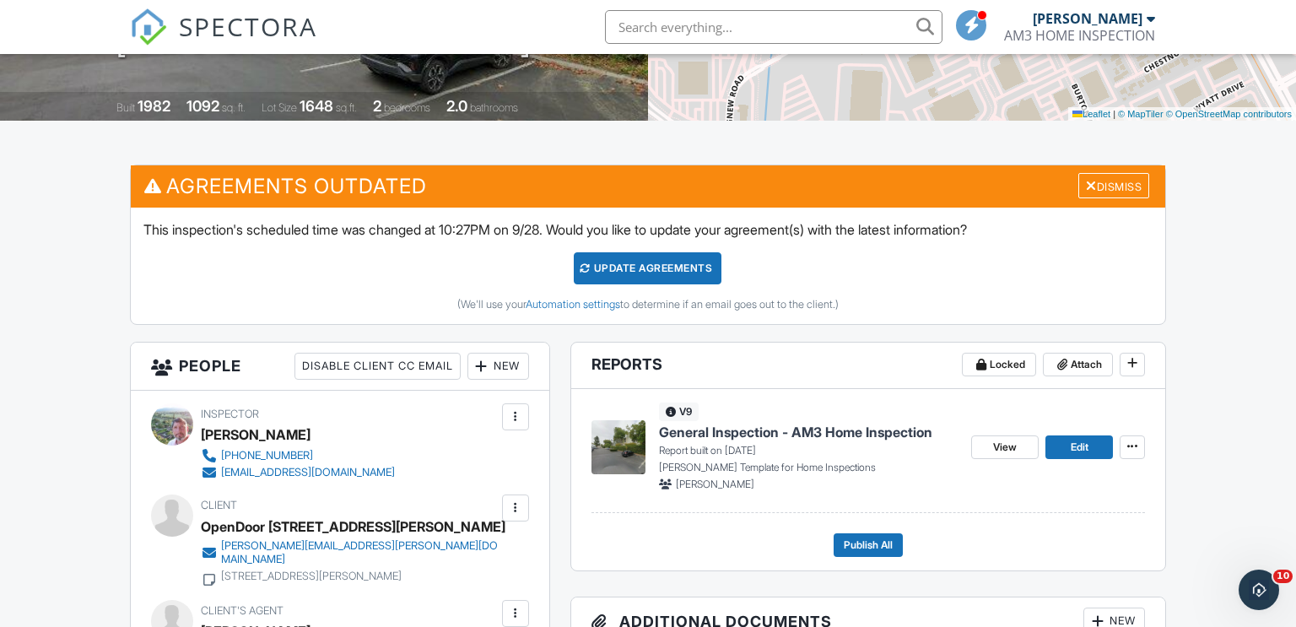
click at [656, 264] on div "Update Agreements" at bounding box center [648, 268] width 148 height 32
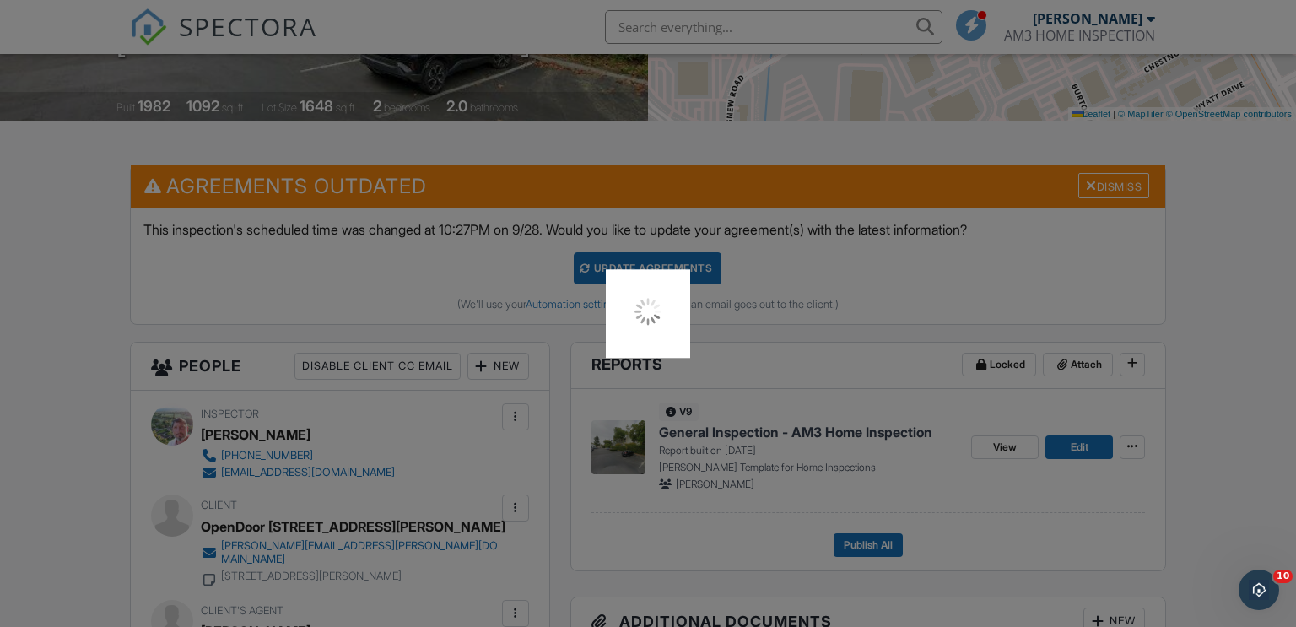
scroll to position [329, 0]
